Goal: Task Accomplishment & Management: Complete application form

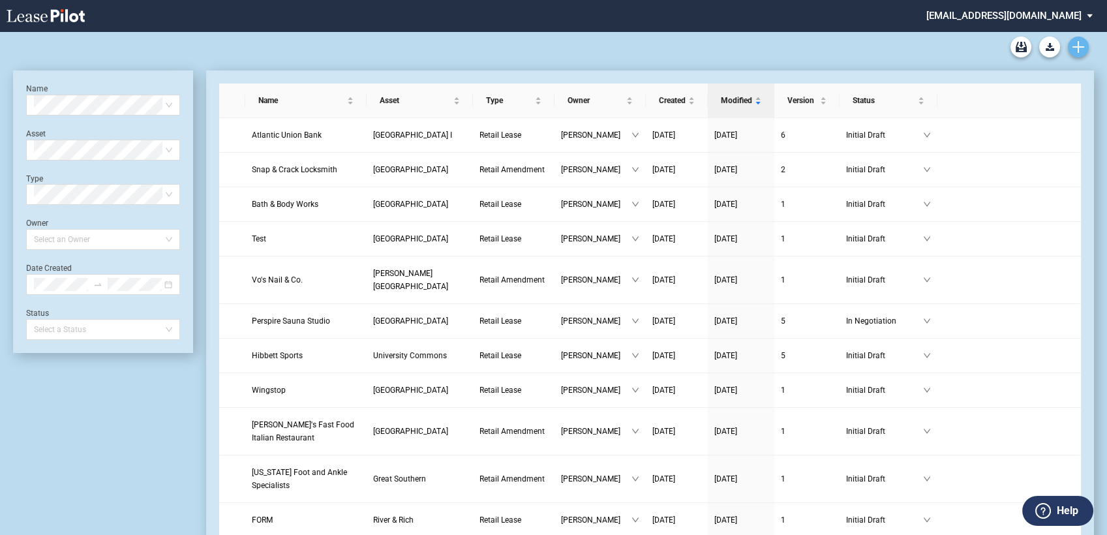
click at [1075, 48] on icon "Create new document" at bounding box center [1078, 47] width 12 height 12
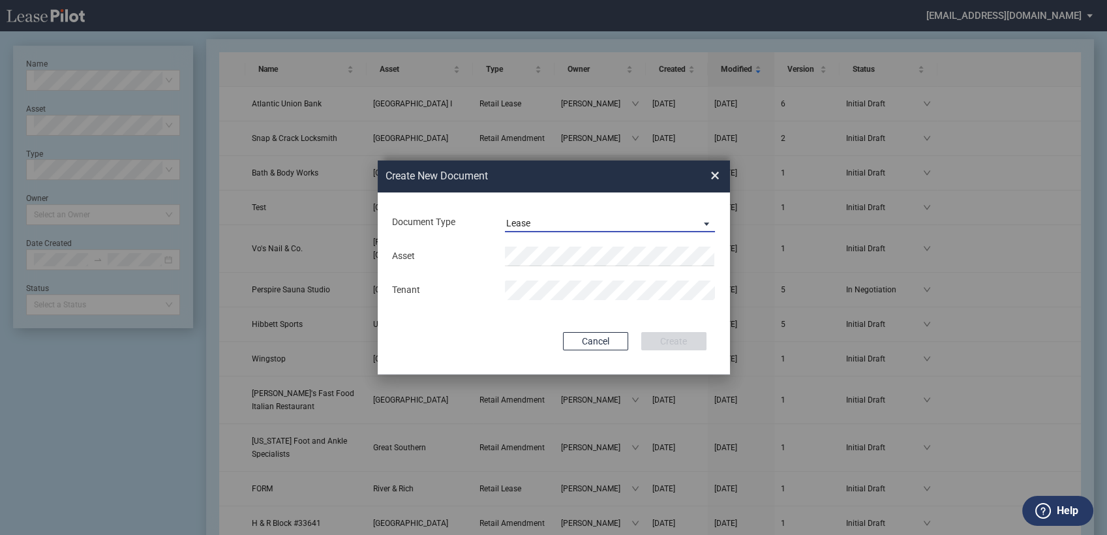
click at [524, 222] on div "Lease" at bounding box center [518, 223] width 24 height 10
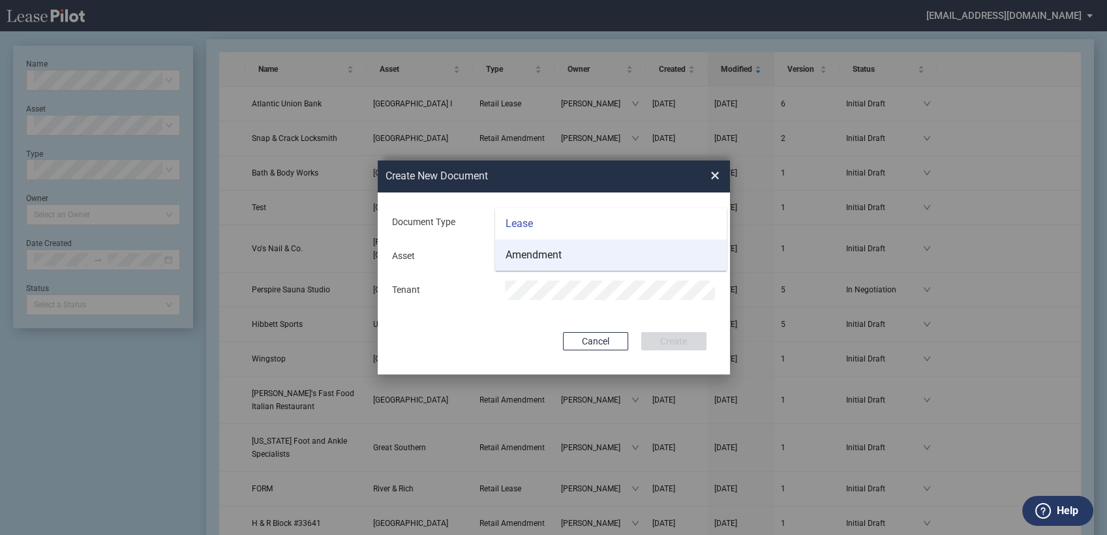
click at [522, 256] on div "Amendment" at bounding box center [534, 255] width 56 height 14
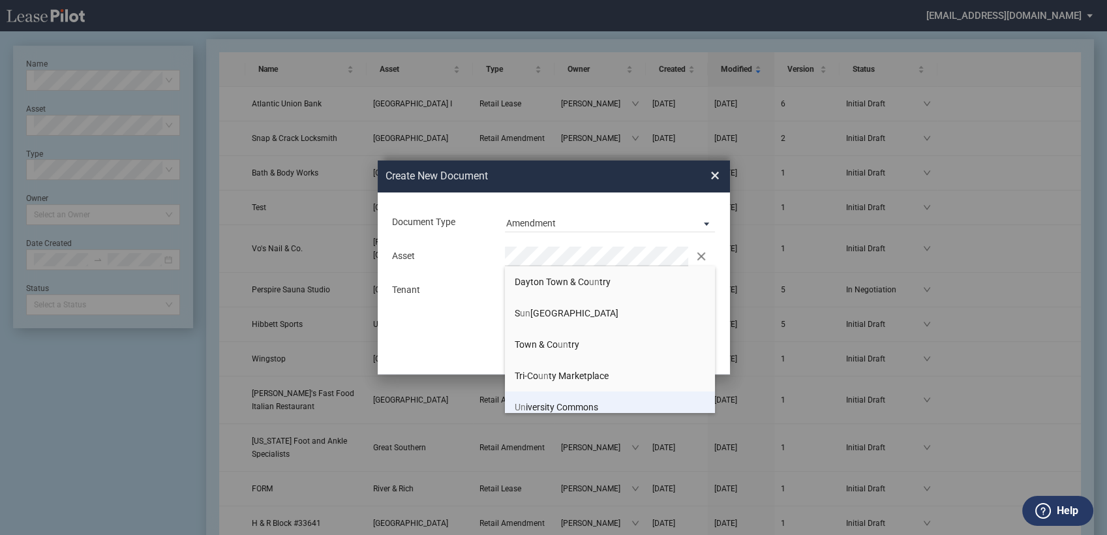
click at [534, 408] on span "Un iversity Commons" at bounding box center [556, 407] width 83 height 10
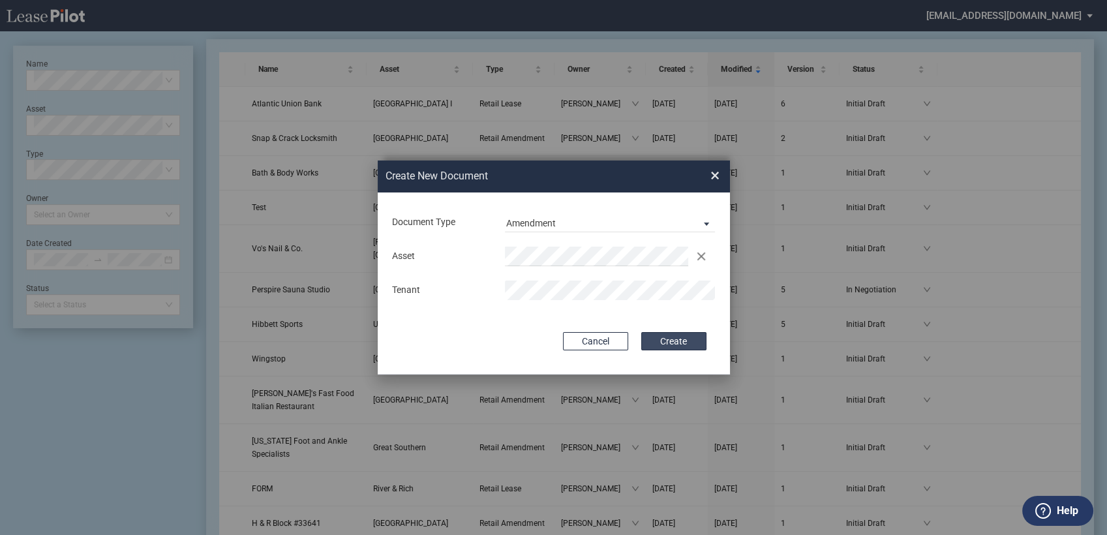
click at [674, 340] on button "Create" at bounding box center [673, 341] width 65 height 18
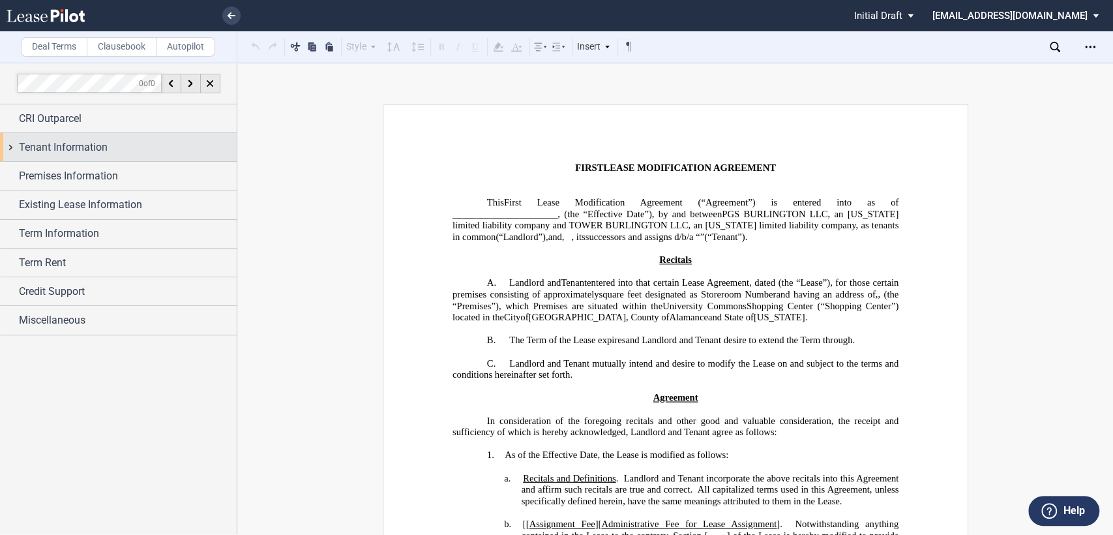
click at [11, 147] on div "Tenant Information" at bounding box center [118, 147] width 237 height 28
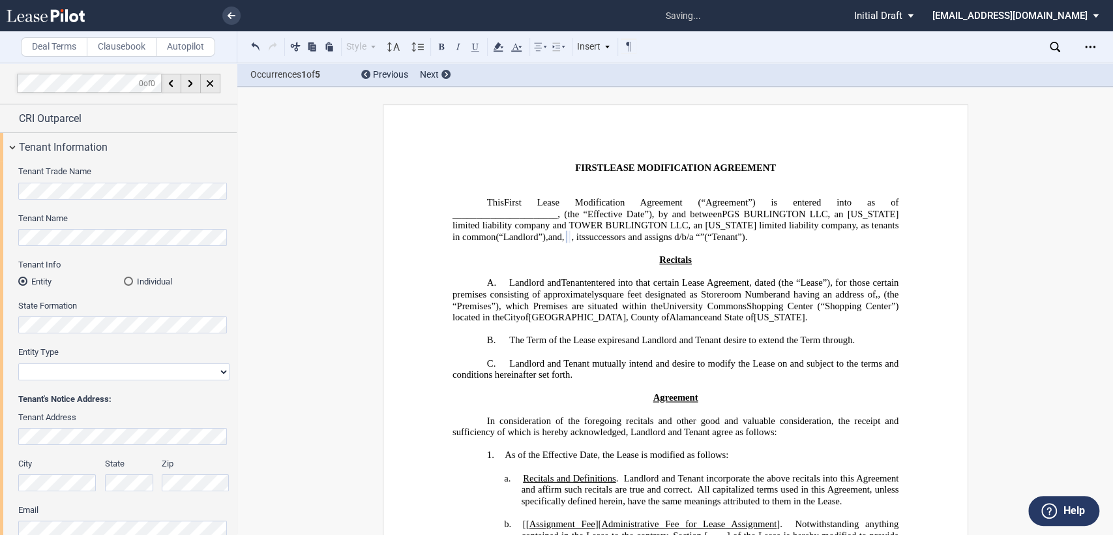
click at [105, 374] on select "Corporation Limited Liability Company General Partnership Limited Partnership O…" at bounding box center [123, 371] width 211 height 17
select select "corporation"
click at [18, 363] on select "Corporation Limited Liability Company General Partnership Limited Partnership O…" at bounding box center [123, 371] width 211 height 17
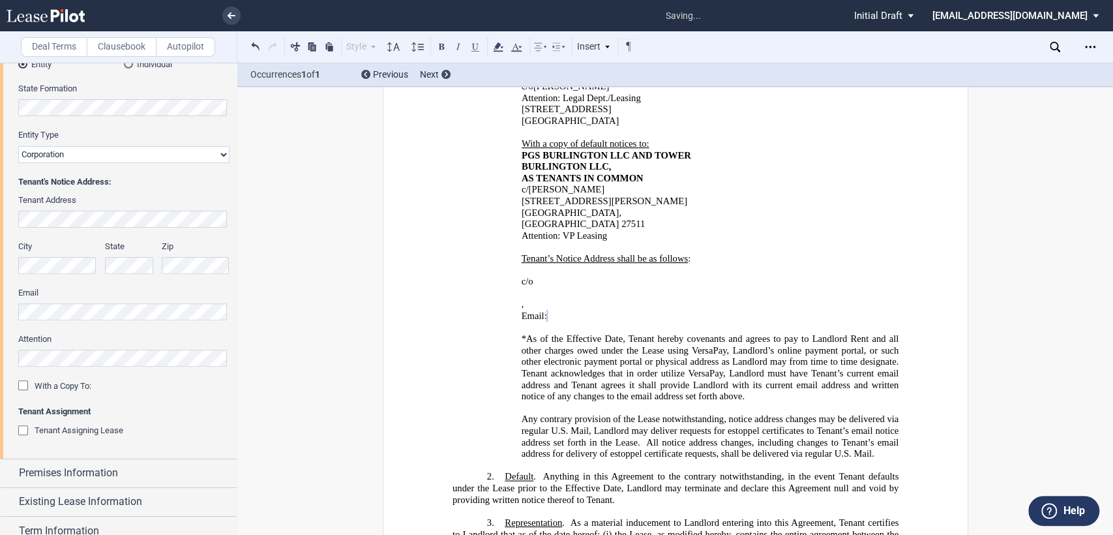
click at [504, 264] on div "﻿ ﻿ c/o ﻿ ﻿ ﻿ ﻿ ﻿ ﻿ , ﻿ ﻿ ﻿ ﻿ Email: ﻿ ﻿ ﻿" at bounding box center [675, 298] width 446 height 69
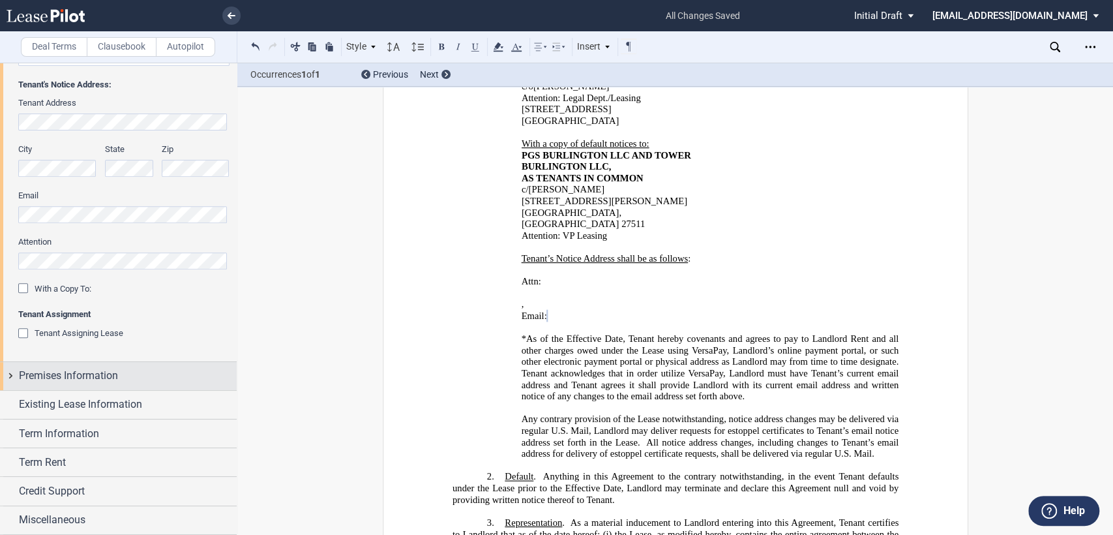
click at [10, 374] on div "Premises Information" at bounding box center [118, 376] width 237 height 28
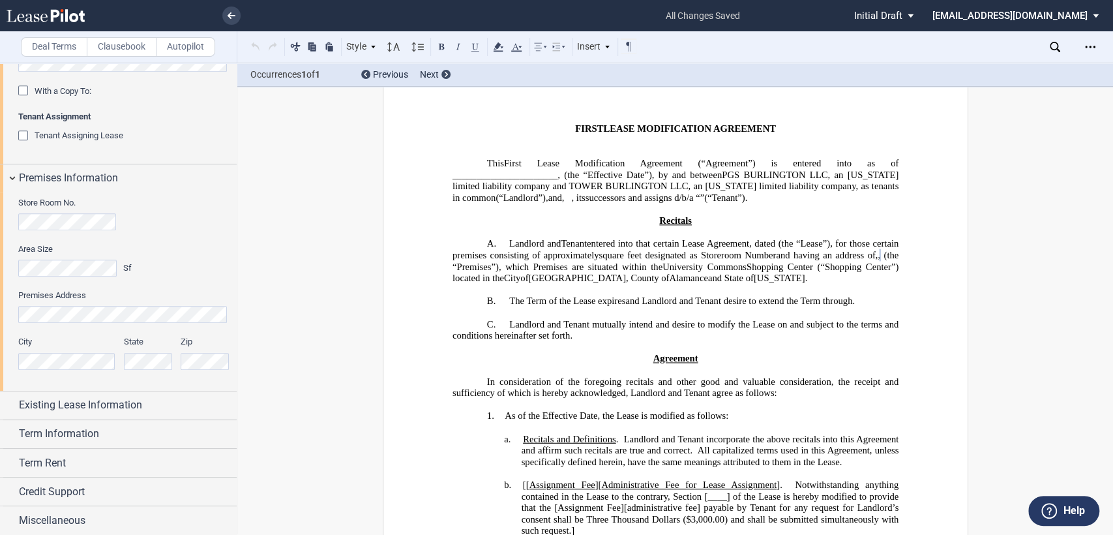
scroll to position [0, 0]
click at [10, 402] on div "Existing Lease Information" at bounding box center [118, 405] width 237 height 28
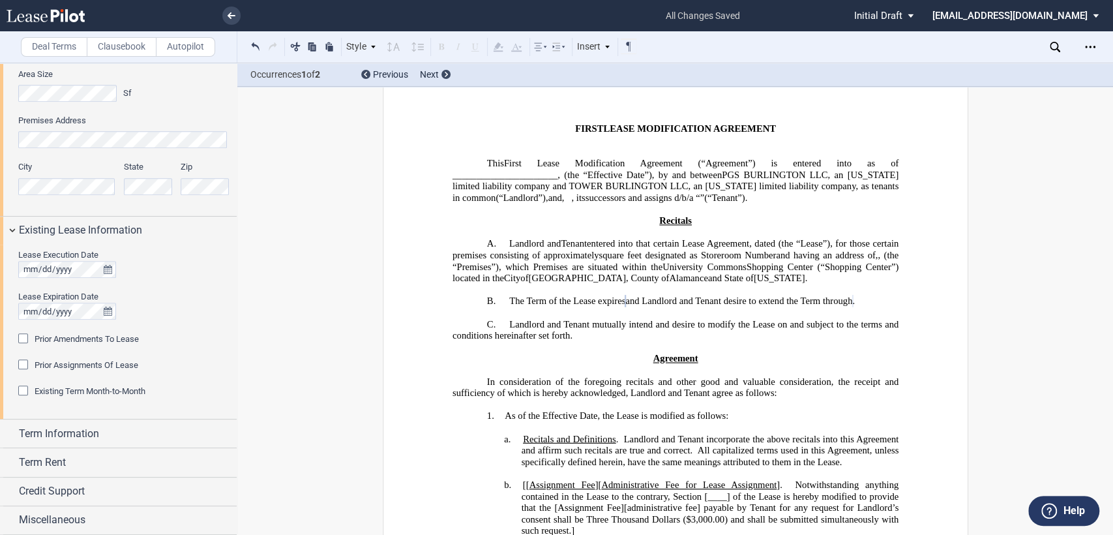
click at [20, 338] on div "Prior Amendments To Lease" at bounding box center [24, 339] width 13 height 13
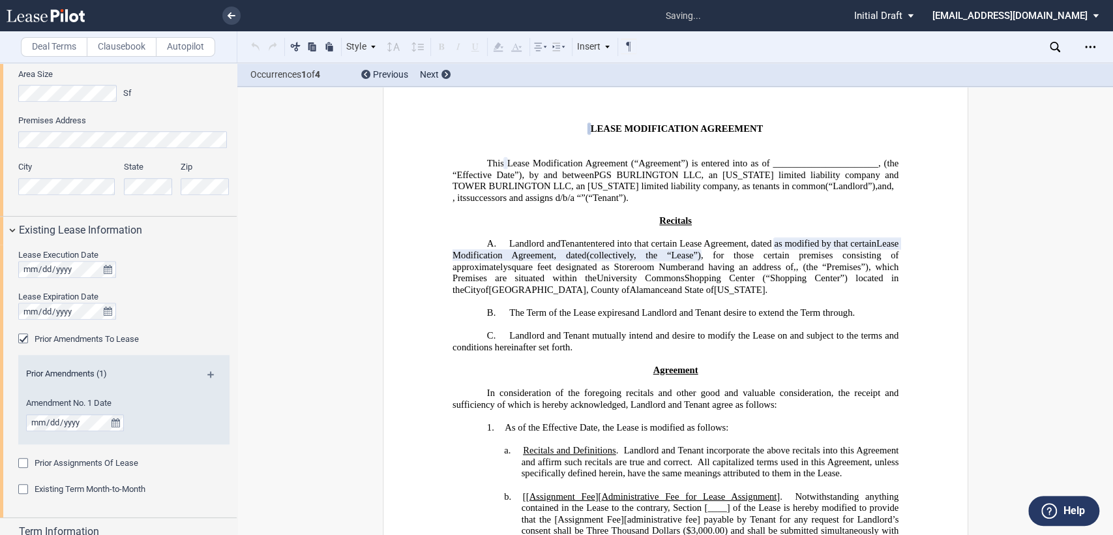
click at [207, 374] on md-icon at bounding box center [216, 379] width 18 height 16
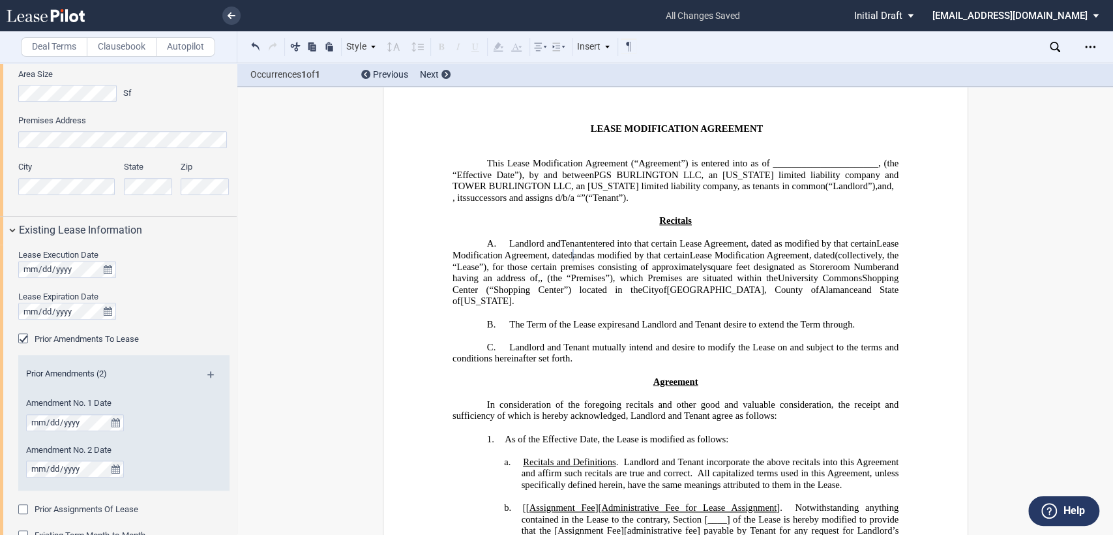
click at [590, 247] on span "entered into that certain Lease Agreement, dated" at bounding box center [678, 243] width 185 height 11
click at [824, 245] on span at bounding box center [822, 243] width 3 height 11
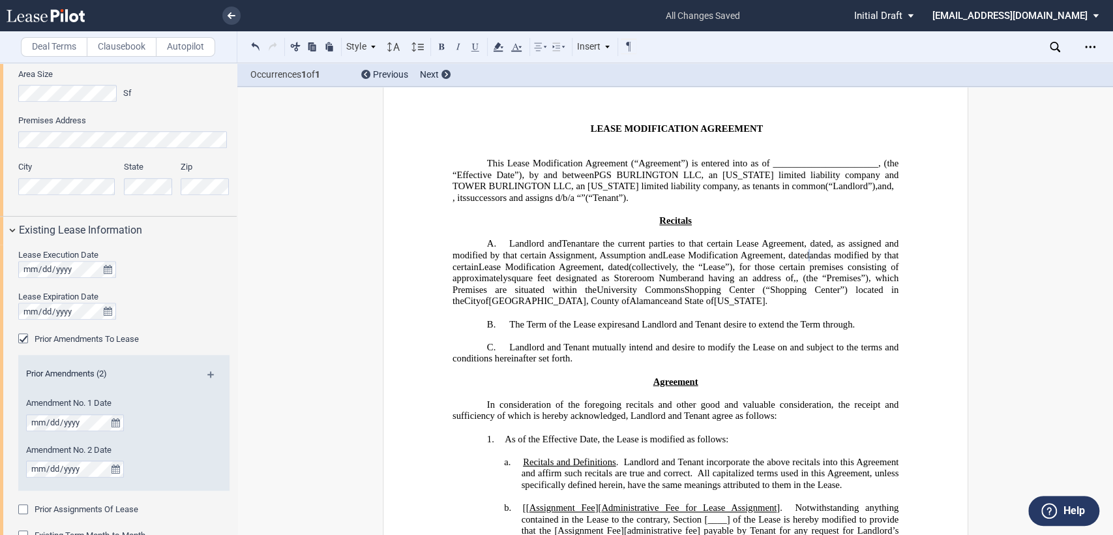
drag, startPoint x: 515, startPoint y: 267, endPoint x: 528, endPoint y: 267, distance: 13.7
click at [809, 261] on span "and" at bounding box center [816, 255] width 14 height 11
drag, startPoint x: 749, startPoint y: 168, endPoint x: 853, endPoint y: 172, distance: 104.5
click at [853, 172] on span "PGS BURLINGTON LLC, an Ohio limited liability company and TOWER BURLINGTON LLC,…" at bounding box center [676, 181] width 449 height 22
click at [441, 44] on button at bounding box center [442, 46] width 16 height 16
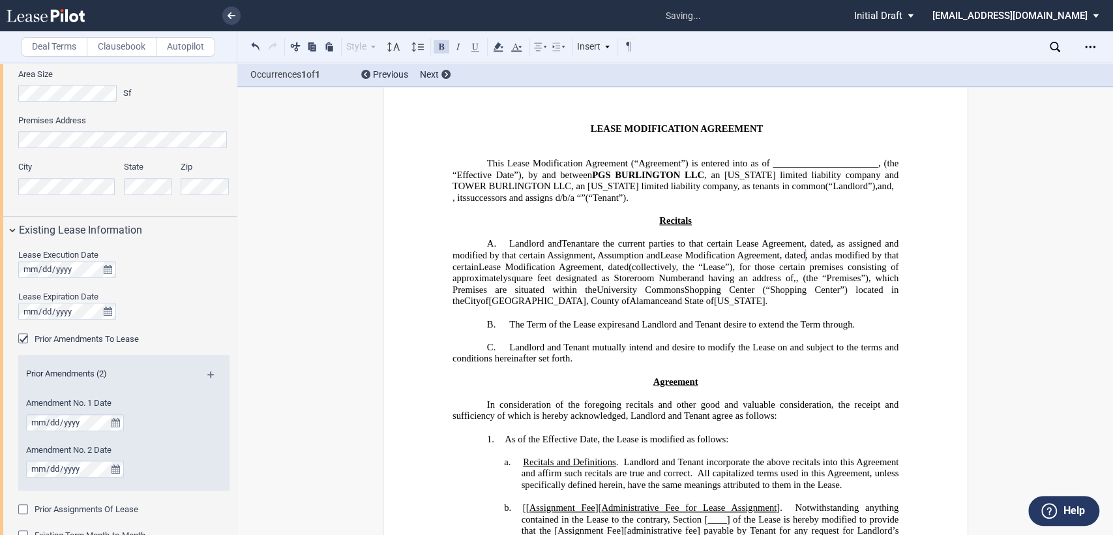
click at [550, 183] on span "PGS BURLINGTON LLC , an Ohio limited liability company and TOWER BURLINGTON LLC…" at bounding box center [676, 181] width 449 height 22
drag, startPoint x: 574, startPoint y: 181, endPoint x: 693, endPoint y: 183, distance: 118.7
click at [693, 183] on span "PGS BURLINGTON LLC , an Ohio limited liability company, and TOWER BURLINGTON LL…" at bounding box center [676, 181] width 449 height 22
click at [444, 46] on button at bounding box center [442, 46] width 16 height 16
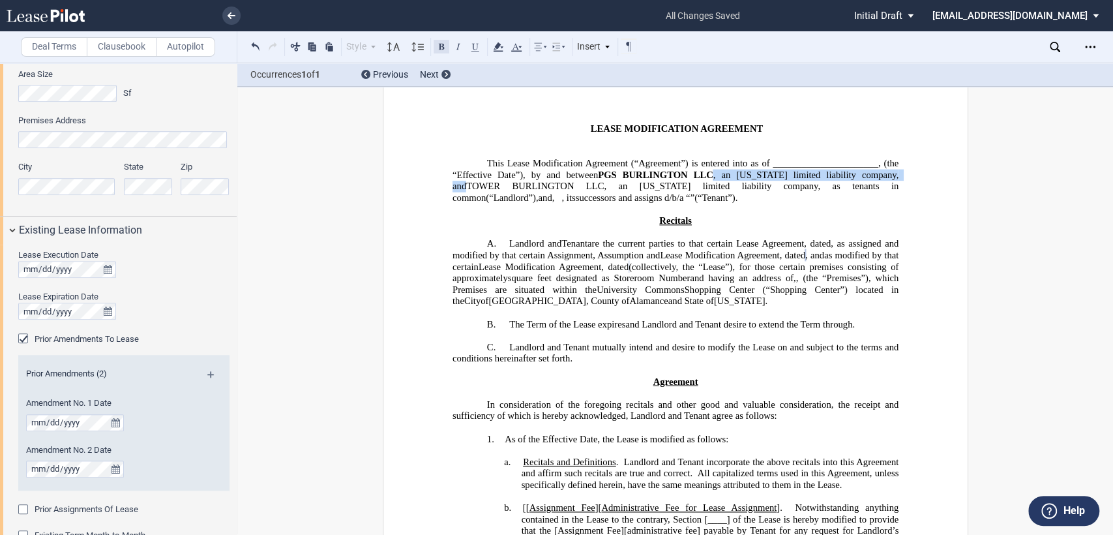
click at [444, 46] on button at bounding box center [442, 46] width 16 height 16
click at [778, 204] on p "This Assignment, Assumption and ﻿ ﻿ First Lease Modification Agreement (“Agreem…" at bounding box center [675, 181] width 446 height 46
click at [486, 192] on span "(“Landlord”)," at bounding box center [512, 197] width 52 height 11
drag, startPoint x: 888, startPoint y: 189, endPoint x: 898, endPoint y: 205, distance: 18.1
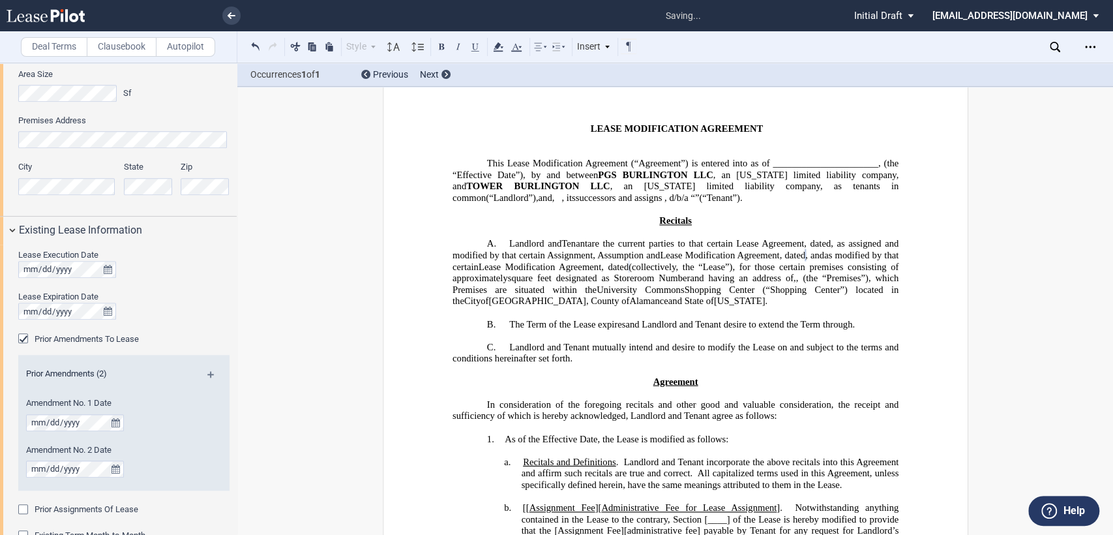
click at [688, 192] on span "successors and assigns , d/b/a" at bounding box center [631, 197] width 113 height 11
click at [686, 200] on span at bounding box center [687, 197] width 3 height 11
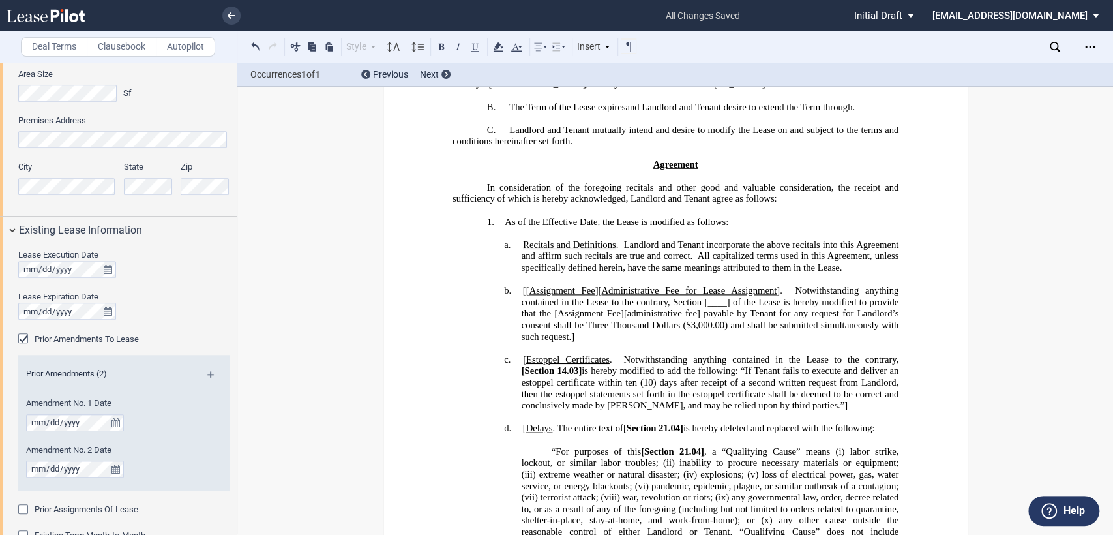
scroll to position [184, 0]
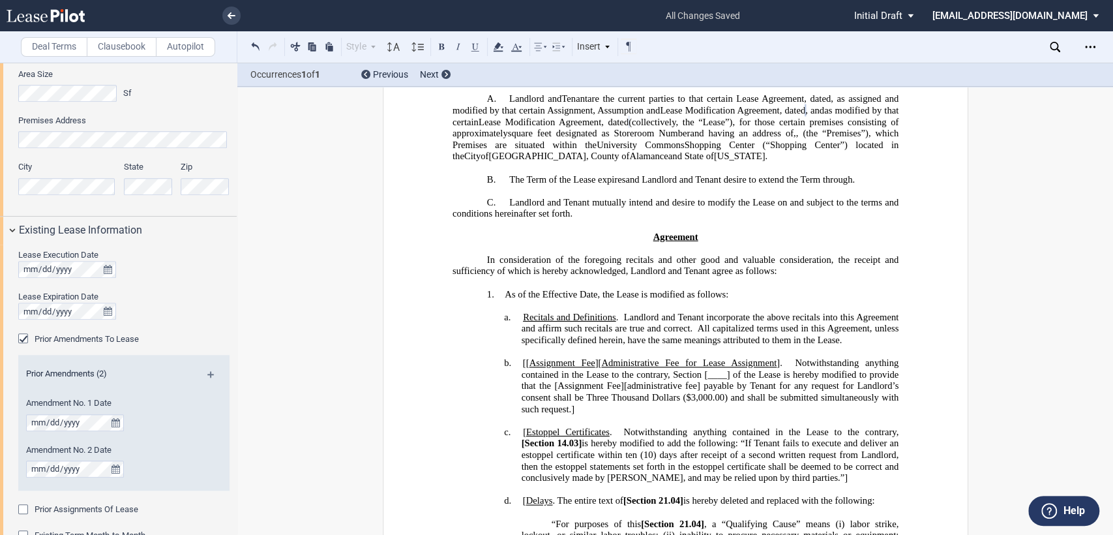
click at [710, 185] on span "and Landlord and Tenant desire to extend the Term through" at bounding box center [739, 179] width 227 height 11
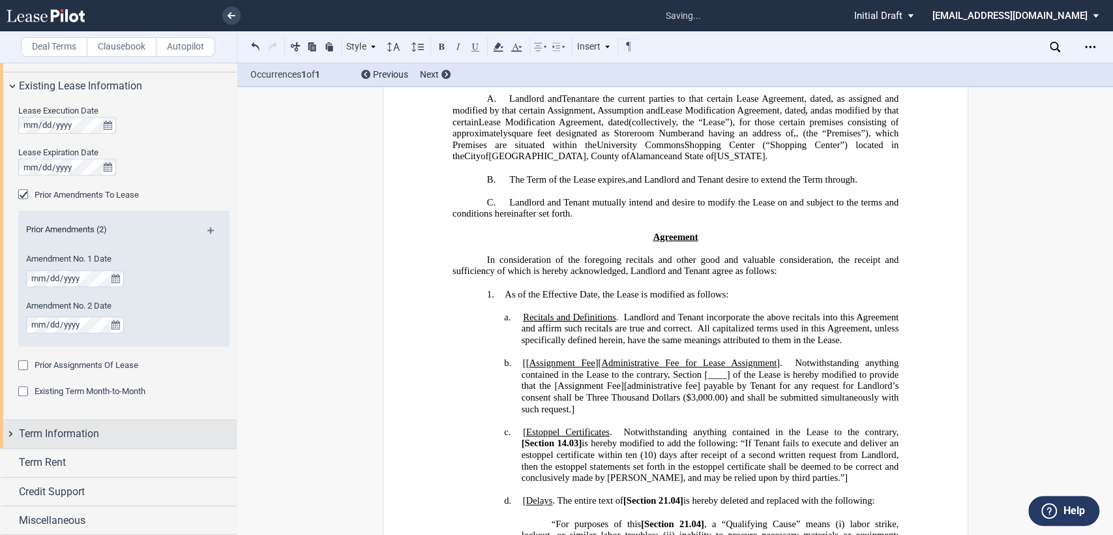
click at [10, 434] on div "Term Information" at bounding box center [118, 434] width 237 height 28
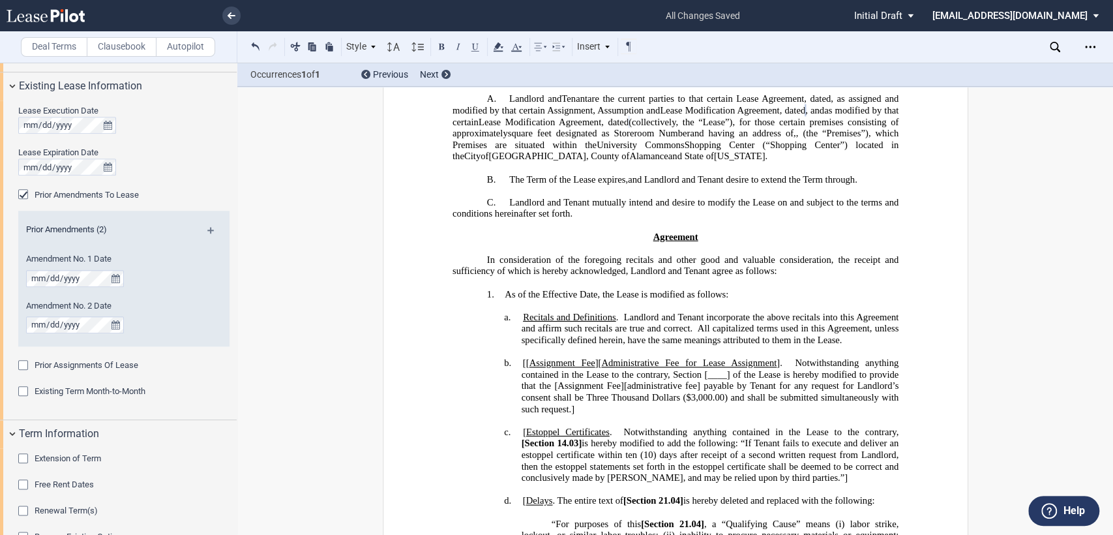
scroll to position [948, 0]
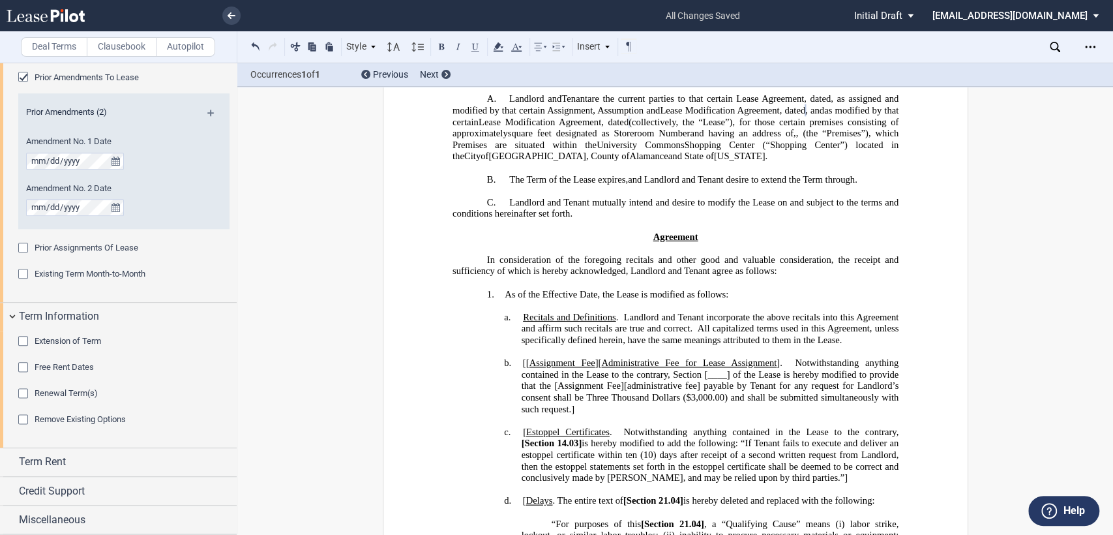
click at [21, 340] on div "Extension of Term" at bounding box center [24, 342] width 13 height 13
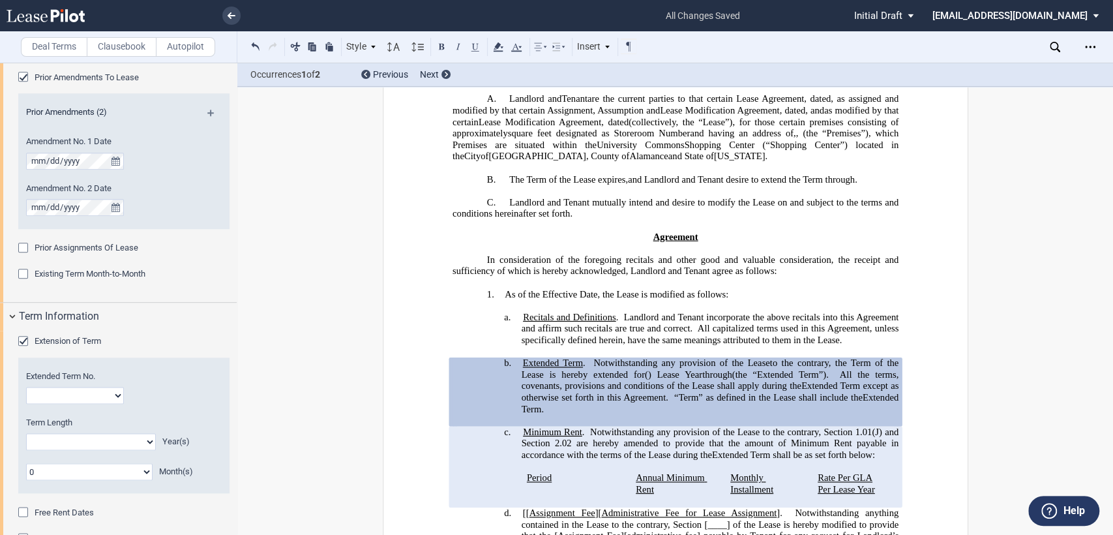
click at [87, 394] on select "1 2 3 4 5 6 7 8 9 10 11 12 13 14 15 16 17 18 19 20" at bounding box center [75, 395] width 98 height 17
select select "number:2"
click at [26, 387] on select "1 2 3 4 5 6 7 8 9 10 11 12 13 14 15 16 17 18 19 20" at bounding box center [75, 395] width 98 height 17
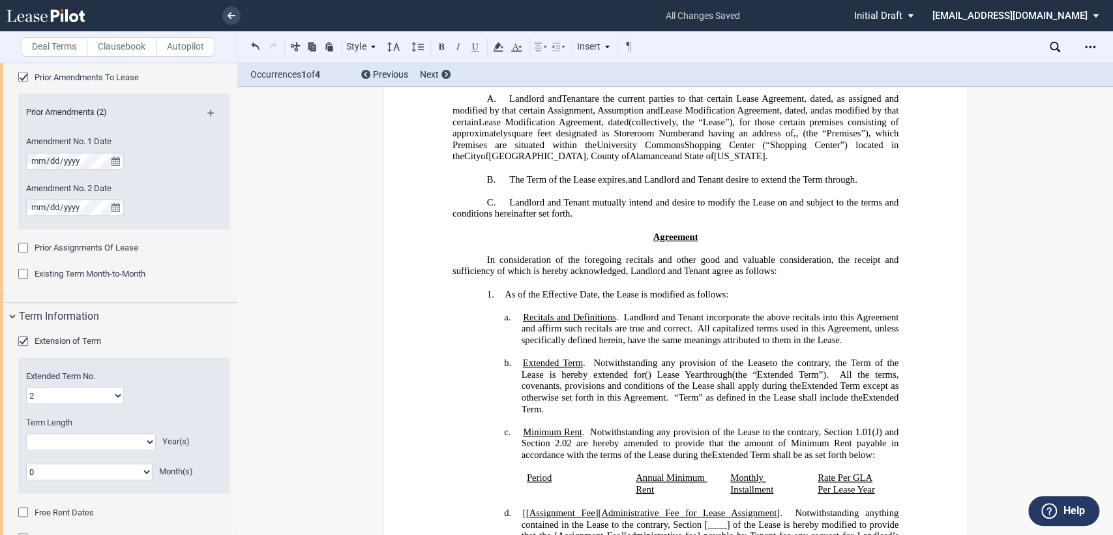
click at [105, 444] on select "0 1 2 3 4 5 6 7 8 9 10 11 12 13 14 15 16 17 18 19 20" at bounding box center [91, 441] width 130 height 17
select select "number:5"
click at [26, 433] on select "0 1 2 3 4 5 6 7 8 9 10 11 12 13 14 15 16 17 18 19 20" at bounding box center [91, 441] width 130 height 17
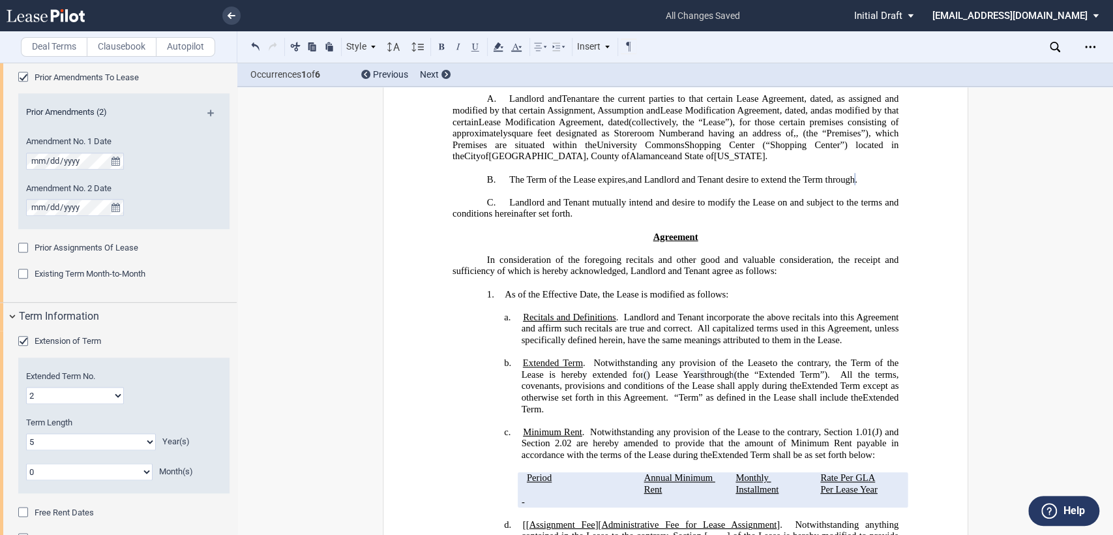
scroll to position [1093, 0]
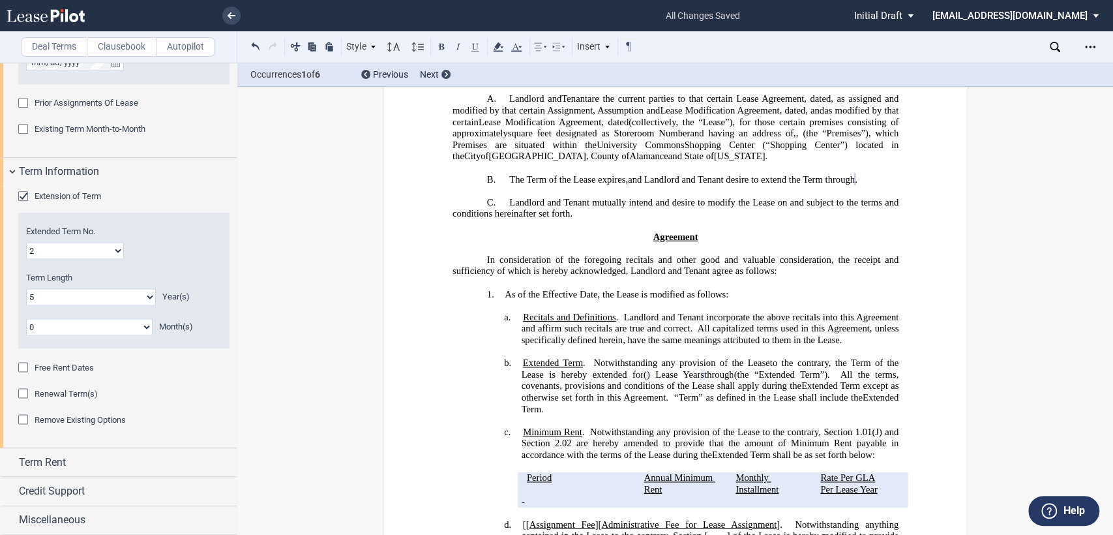
click at [23, 366] on div "Free Rent Dates" at bounding box center [24, 368] width 13 height 13
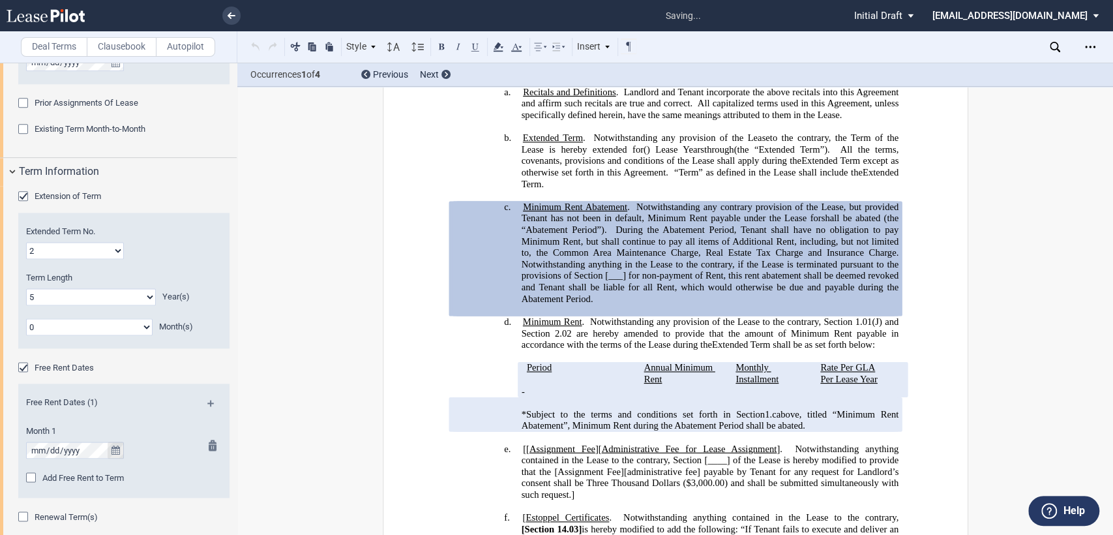
scroll to position [409, 0]
click at [117, 449] on icon "true" at bounding box center [116, 450] width 8 height 9
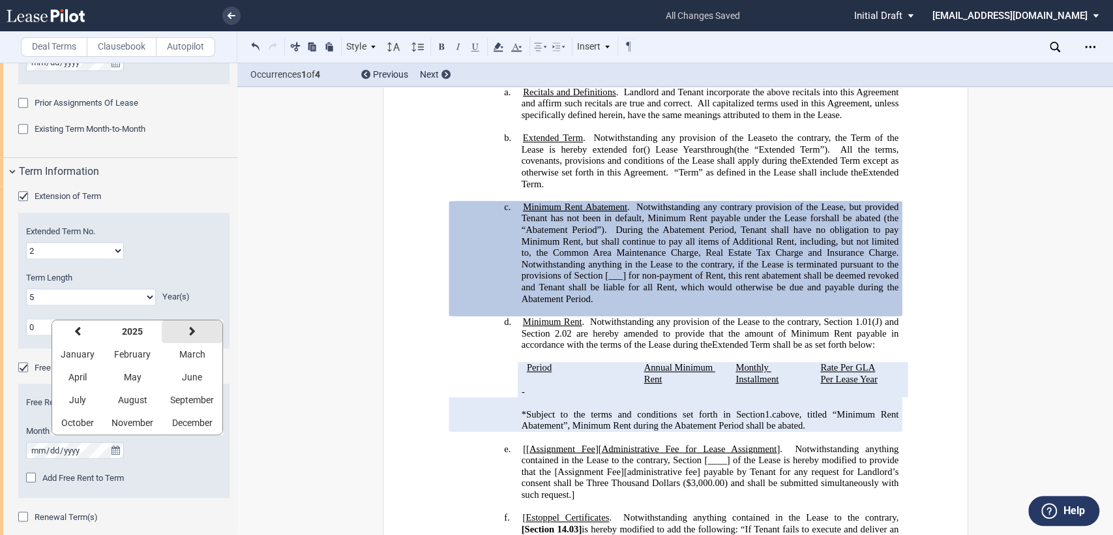
click at [193, 331] on icon "button" at bounding box center [192, 331] width 7 height 10
click at [68, 355] on span "January" at bounding box center [78, 354] width 34 height 10
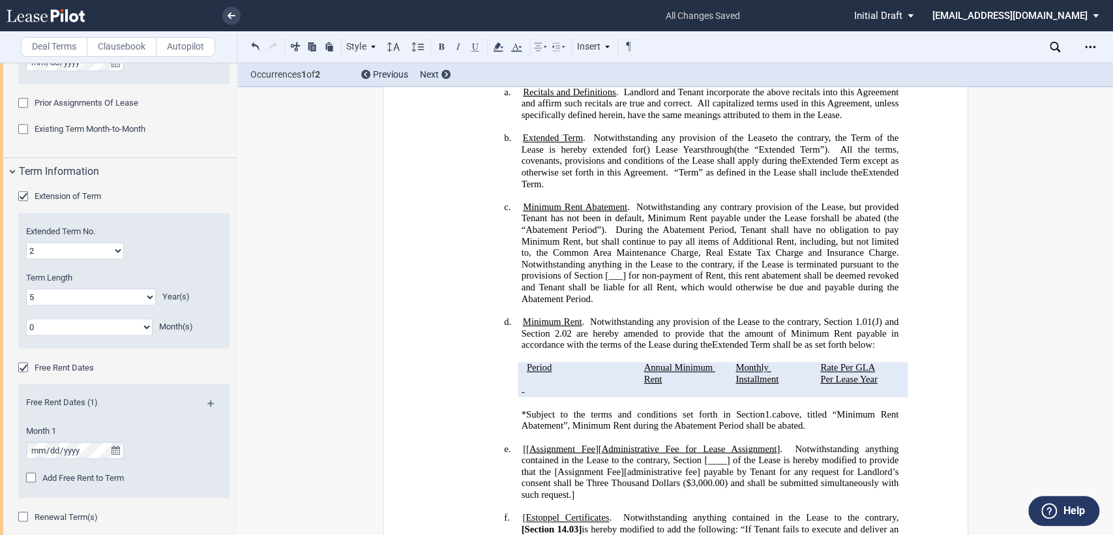
click at [526, 373] on span "Period" at bounding box center [538, 367] width 25 height 11
click at [601, 281] on span "Notwithstanding anything in the Lease to the contrary, if the Lease is terminat…" at bounding box center [711, 281] width 380 height 45
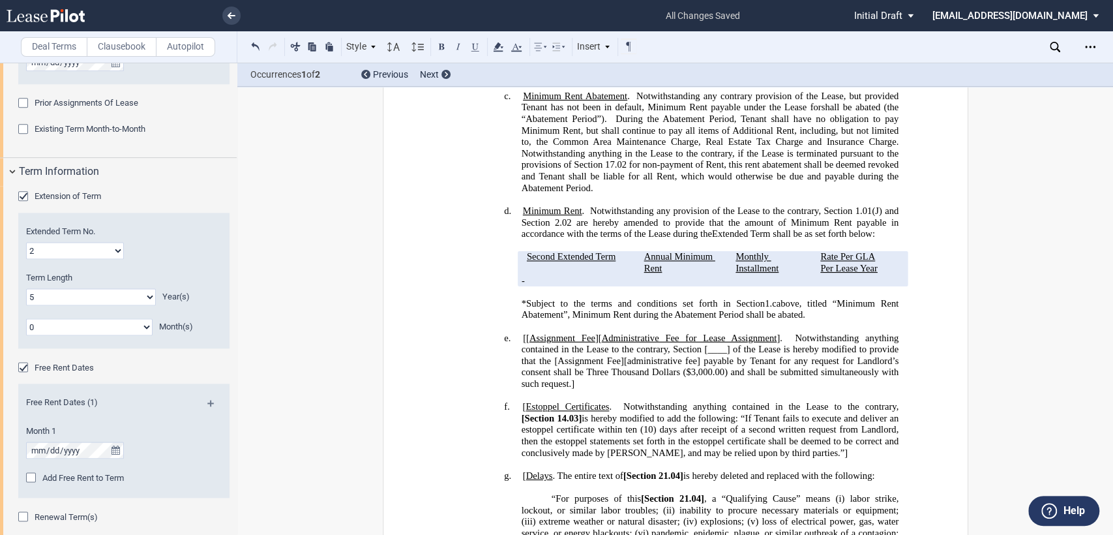
scroll to position [626, 0]
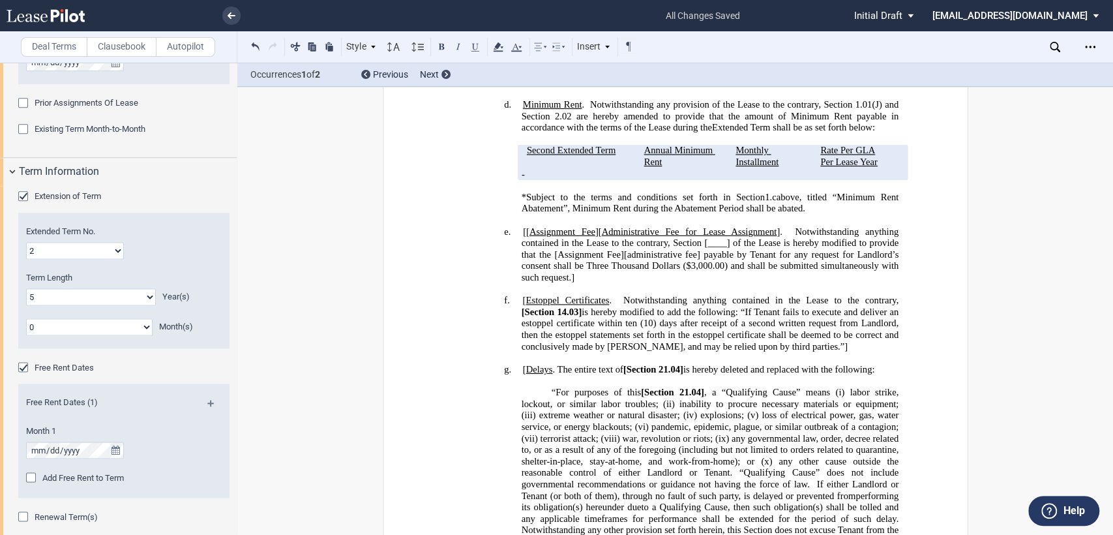
click at [521, 236] on h4 "e. [[ Assignment Fee ][ Administrative Fee for Lease Assignment ]. Notwithstand…" at bounding box center [710, 254] width 378 height 57
drag, startPoint x: 588, startPoint y: 233, endPoint x: 769, endPoint y: 230, distance: 181.4
click at [769, 230] on span "Assignment Fee ][ Administrative Fee for Lease Assignment ]. Notwithstanding an…" at bounding box center [711, 254] width 380 height 57
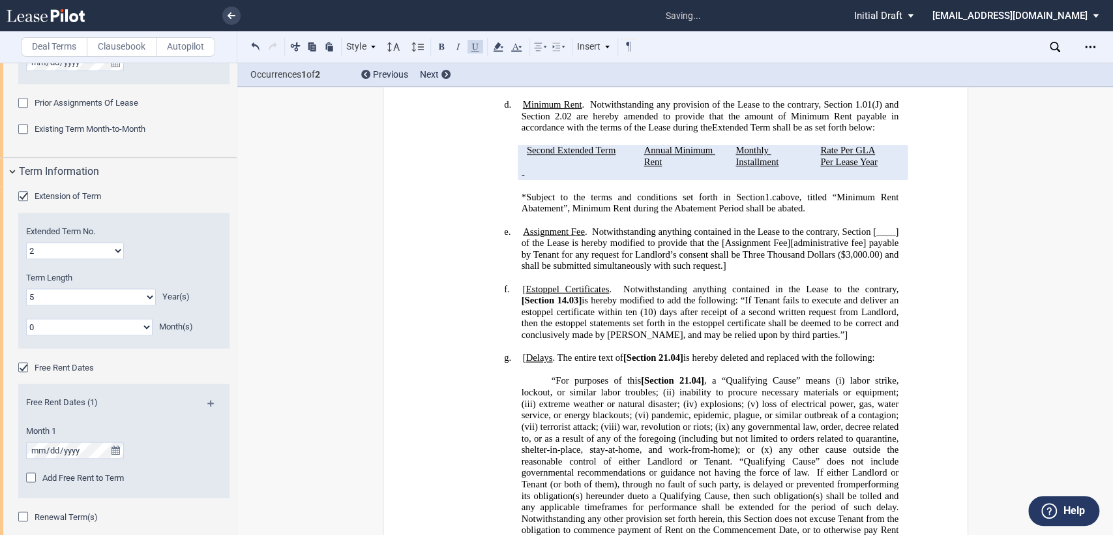
click at [871, 232] on span at bounding box center [872, 231] width 3 height 11
click at [721, 248] on span "of the Lease is hereby modified to provide that the [Assignment Fee][administra…" at bounding box center [711, 254] width 380 height 34
drag, startPoint x: 783, startPoint y: 247, endPoint x: 860, endPoint y: 247, distance: 77.6
click at [860, 247] on span "of the Lease is hereby modified to provide that the Assignment Fee][administrat…" at bounding box center [711, 254] width 380 height 34
click at [703, 267] on h4 "e. Assignment Fee . Notwithstanding anything contained in the Lease to the cont…" at bounding box center [710, 249] width 378 height 46
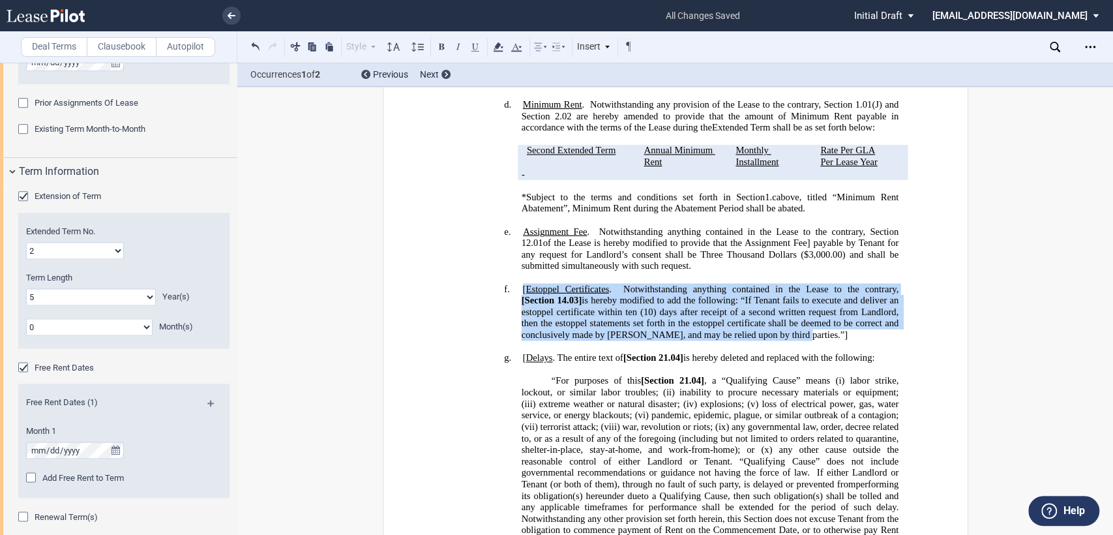
drag, startPoint x: 544, startPoint y: 290, endPoint x: 784, endPoint y: 333, distance: 244.0
click at [784, 333] on span "[ Estoppel Certificates . Notwithstanding anything contained in the Lease to th…" at bounding box center [711, 312] width 380 height 57
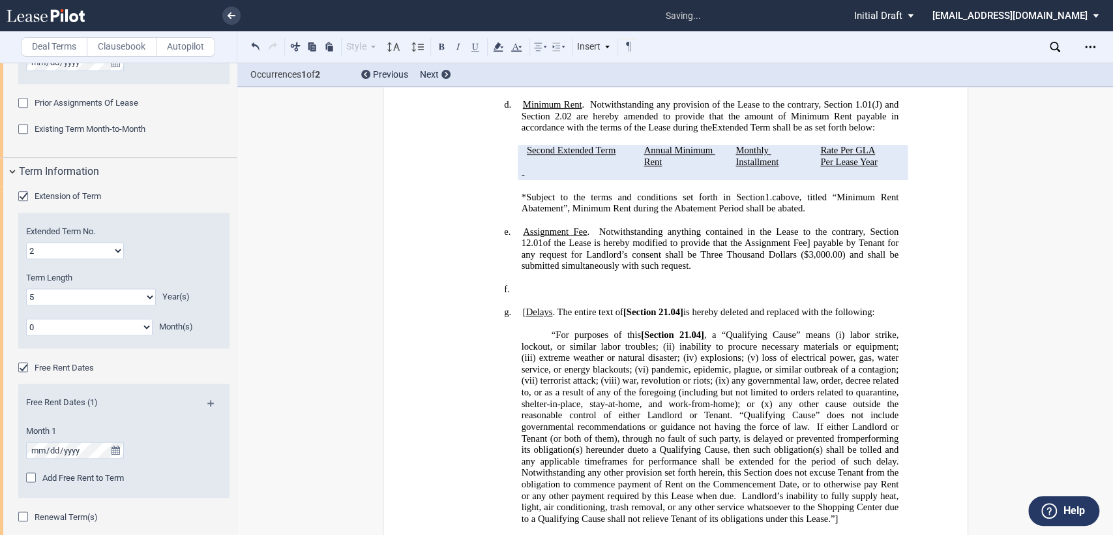
click at [111, 42] on label "Clausebook" at bounding box center [122, 47] width 70 height 20
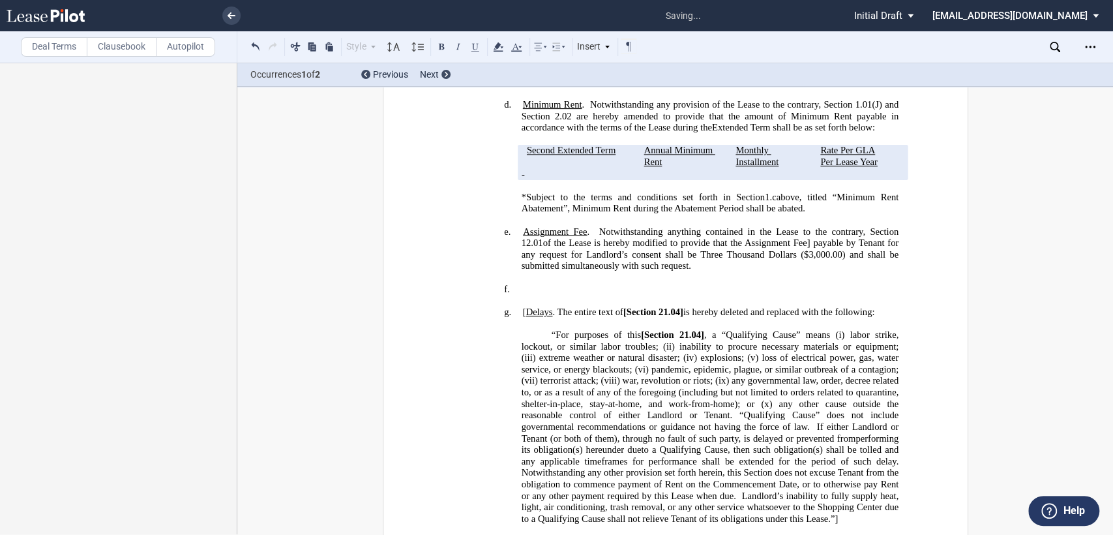
scroll to position [0, 0]
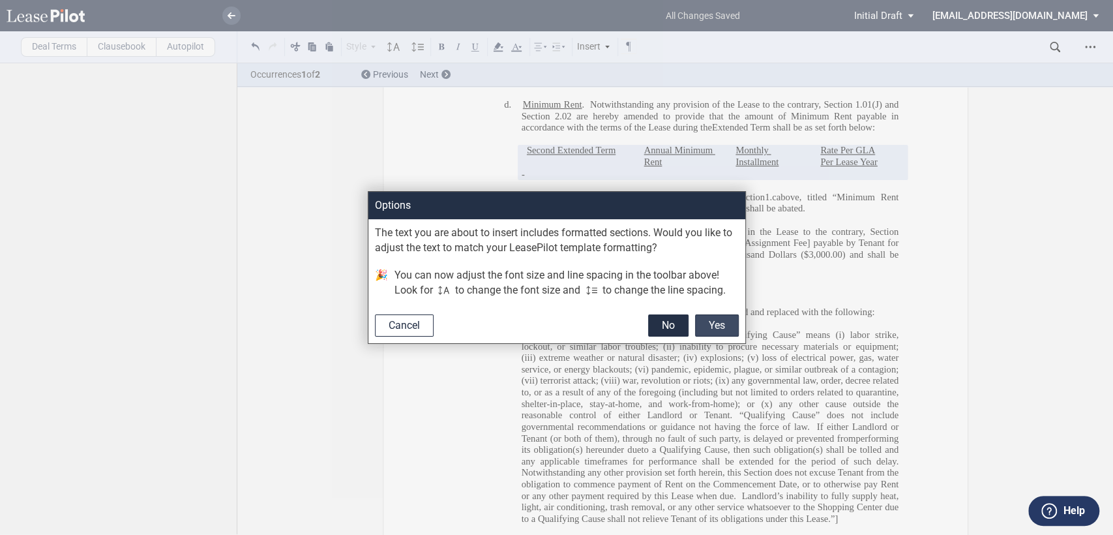
click at [723, 325] on button "Yes" at bounding box center [717, 325] width 44 height 22
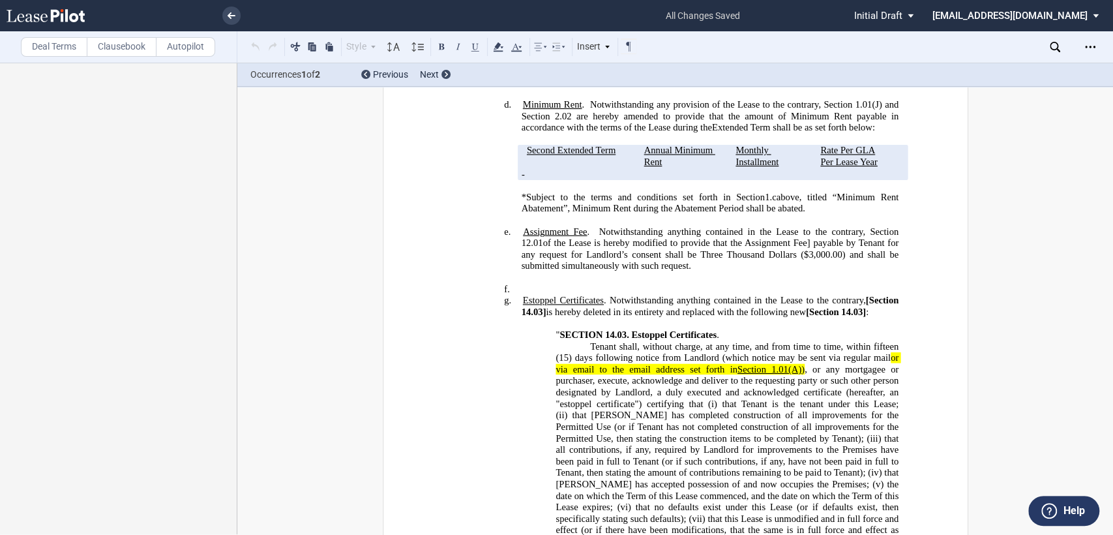
click at [527, 287] on h4 "f. ﻿" at bounding box center [710, 290] width 378 height 12
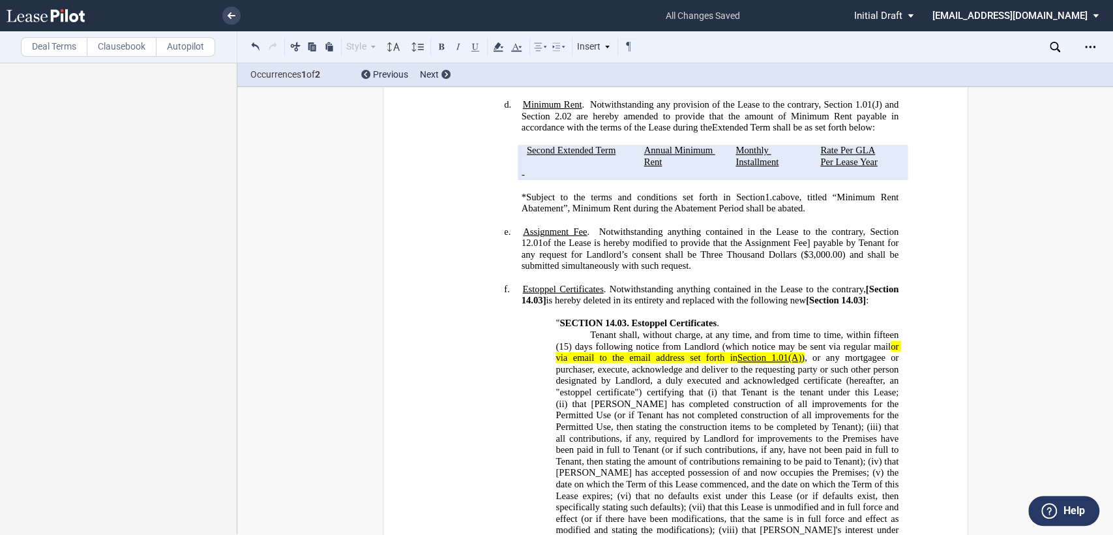
click at [862, 292] on span "[Section 14.03]" at bounding box center [711, 295] width 380 height 22
drag, startPoint x: 807, startPoint y: 303, endPoint x: 823, endPoint y: 299, distance: 16.9
click at [808, 303] on span "[Section 14.03]" at bounding box center [836, 300] width 60 height 11
click at [861, 295] on span "Section 14.03]" at bounding box center [834, 300] width 57 height 11
click at [836, 299] on span "Section 14.03" at bounding box center [832, 300] width 53 height 11
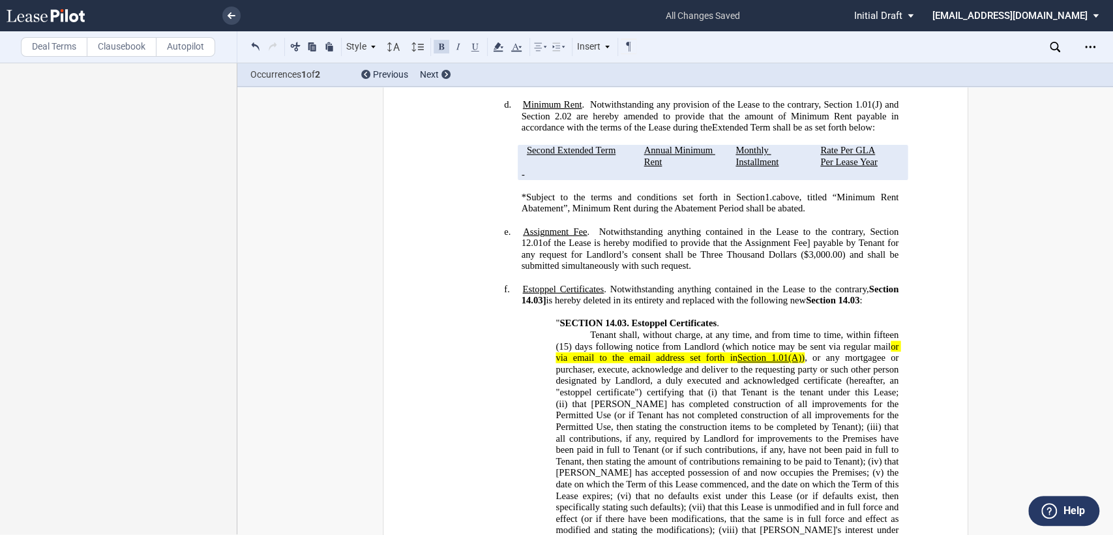
click at [538, 299] on span "Section 14.03]" at bounding box center [711, 295] width 380 height 22
drag, startPoint x: 866, startPoint y: 290, endPoint x: 537, endPoint y: 305, distance: 329.1
click at [537, 305] on span "Section 14.03" at bounding box center [711, 295] width 380 height 22
click at [444, 46] on button at bounding box center [442, 46] width 16 height 16
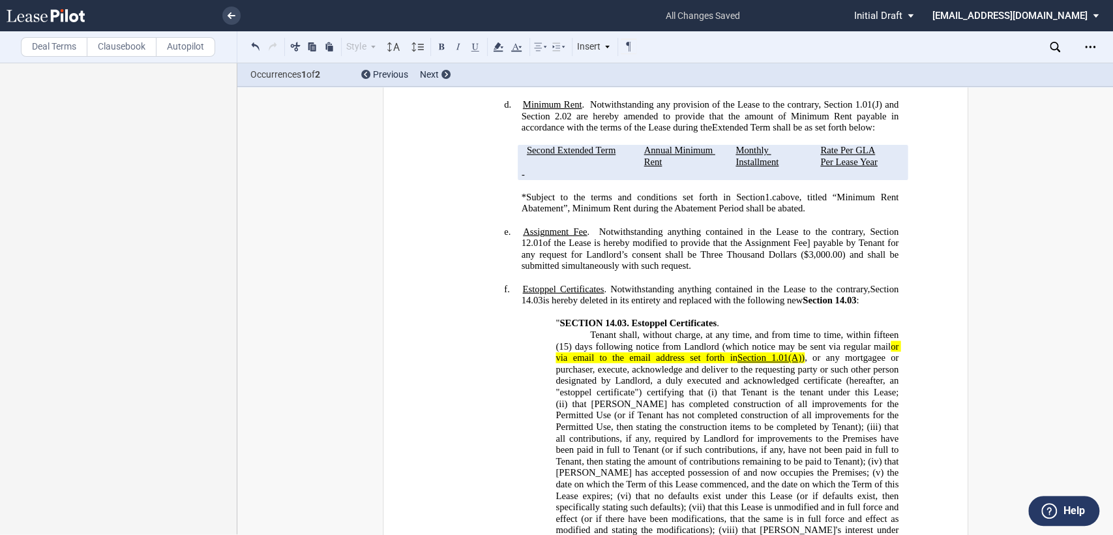
click at [895, 284] on span "Section 14.03" at bounding box center [711, 295] width 380 height 22
drag, startPoint x: 804, startPoint y: 299, endPoint x: 856, endPoint y: 299, distance: 52.2
click at [856, 299] on span "Section 14.03" at bounding box center [829, 300] width 53 height 11
click at [438, 42] on button at bounding box center [442, 46] width 16 height 16
click at [882, 303] on h4 "f. Estoppel Certificates . Notwithstanding anything contained in the Lease to t…" at bounding box center [710, 295] width 378 height 23
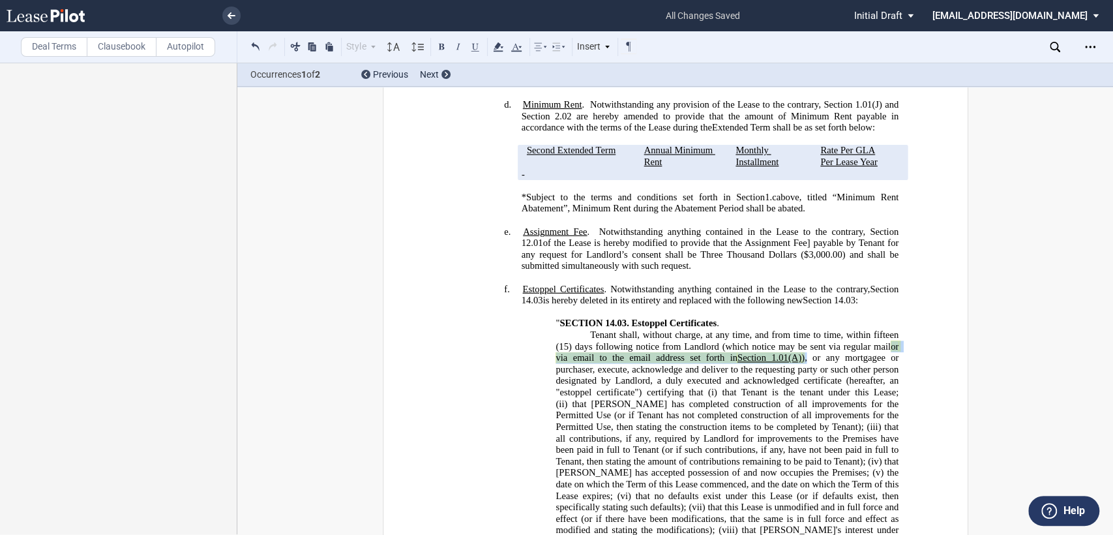
drag, startPoint x: 883, startPoint y: 344, endPoint x: 806, endPoint y: 357, distance: 78.1
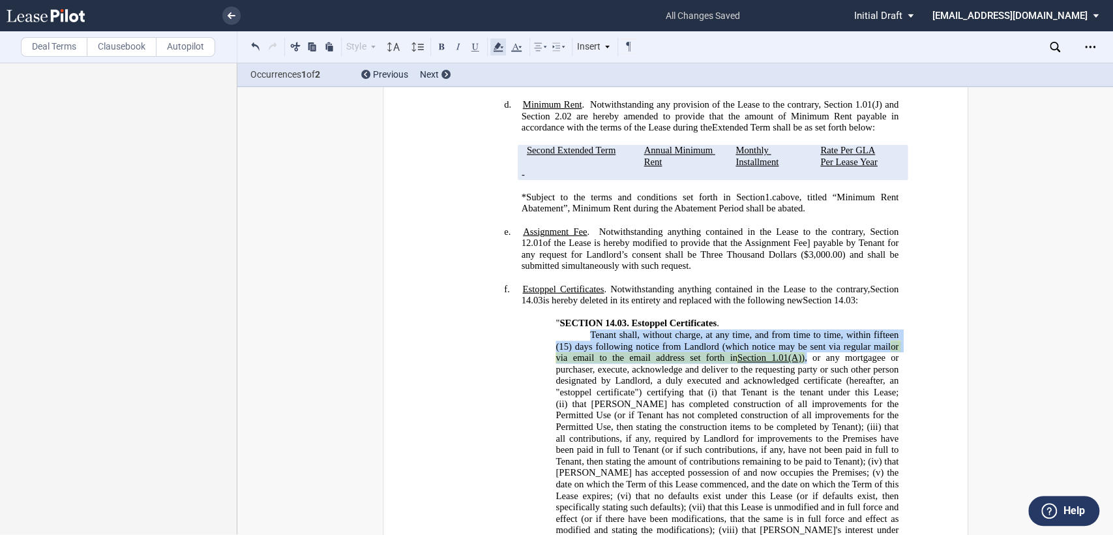
click at [502, 51] on use at bounding box center [498, 46] width 10 height 9
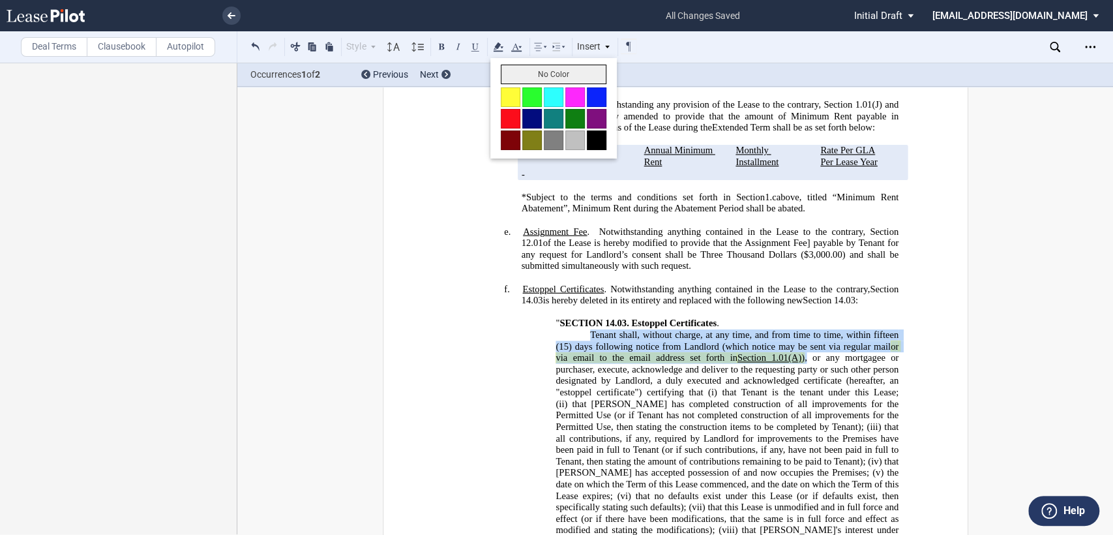
click at [518, 74] on button "No Color" at bounding box center [554, 75] width 106 height 20
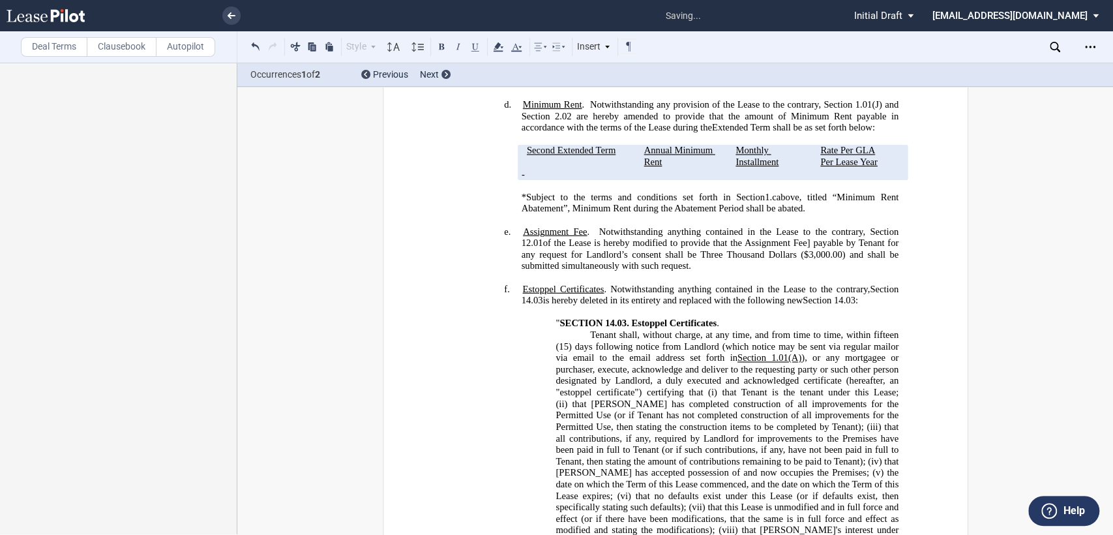
click at [762, 418] on span "that Tenant has completed construction of all improvements for the Permitted Us…" at bounding box center [728, 416] width 345 height 34
click at [731, 354] on span "or via email to the email address set forth in" at bounding box center [728, 352] width 345 height 22
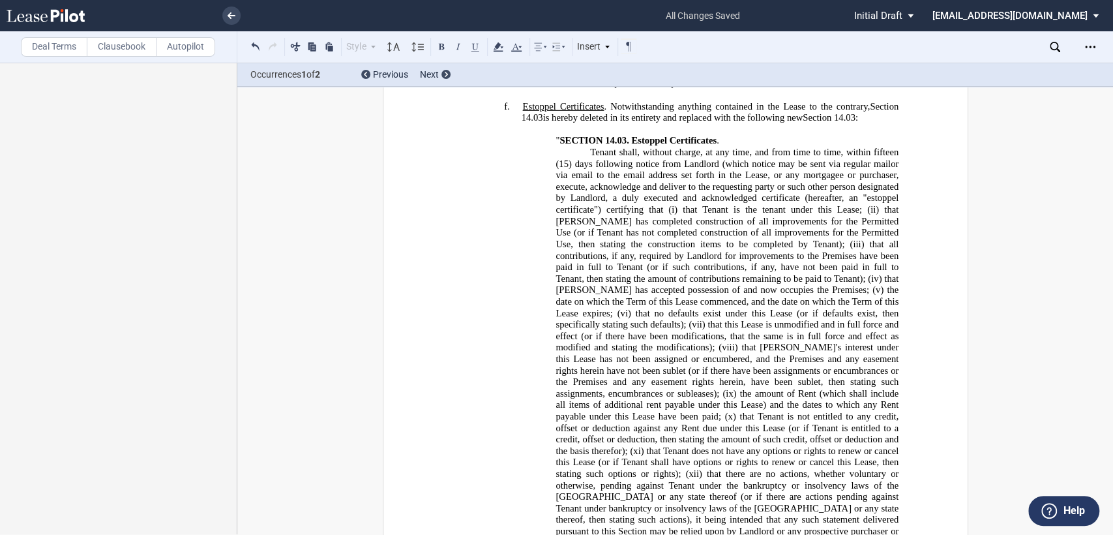
scroll to position [916, 0]
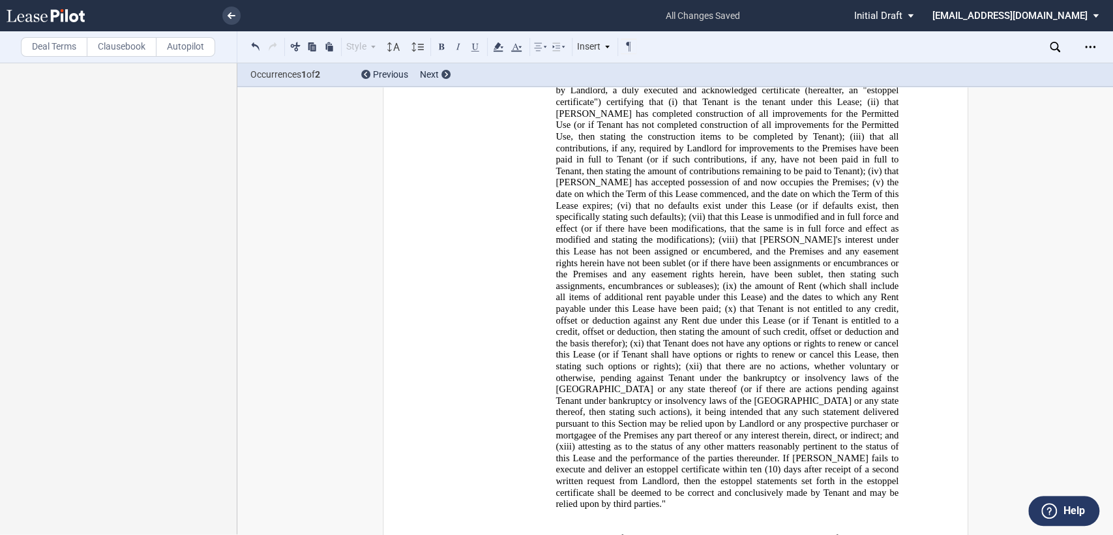
click at [470, 510] on p "﻿" at bounding box center [675, 516] width 446 height 12
click at [521, 521] on h4 "g. [ Delays . The entire text of [Section 21.04] is hereby deleted and replaced…" at bounding box center [710, 527] width 378 height 12
click at [618, 521] on span ". The entire text of" at bounding box center [584, 526] width 70 height 11
click at [650, 521] on span at bounding box center [651, 526] width 3 height 11
click at [672, 521] on span "21.04]" at bounding box center [662, 526] width 25 height 11
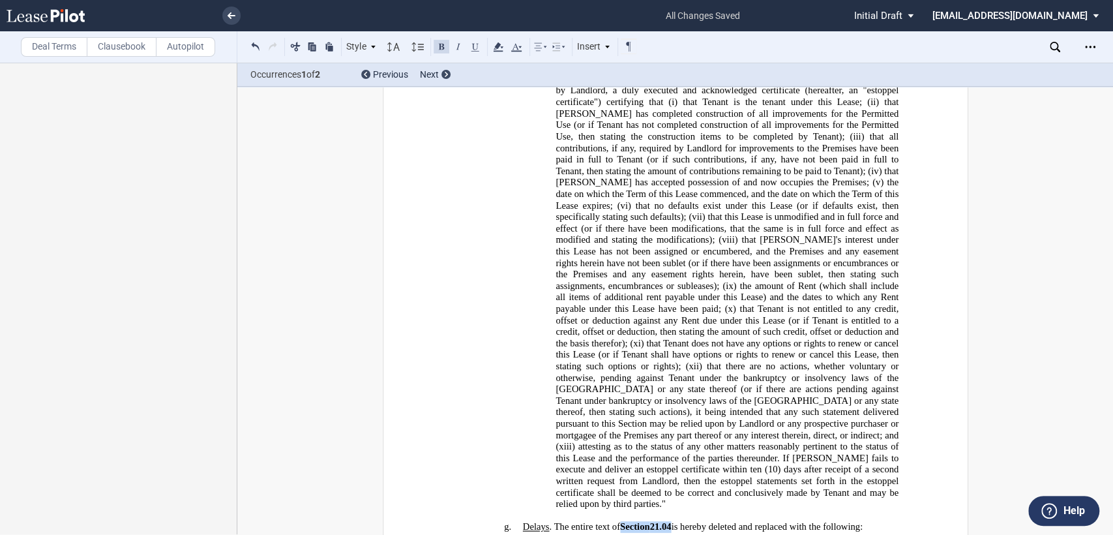
drag, startPoint x: 619, startPoint y: 487, endPoint x: 671, endPoint y: 485, distance: 51.6
click at [671, 521] on span "Delays . The entire text of Section 21.04 is hereby deleted and replaced with t…" at bounding box center [692, 526] width 340 height 11
click at [439, 43] on button at bounding box center [442, 46] width 16 height 16
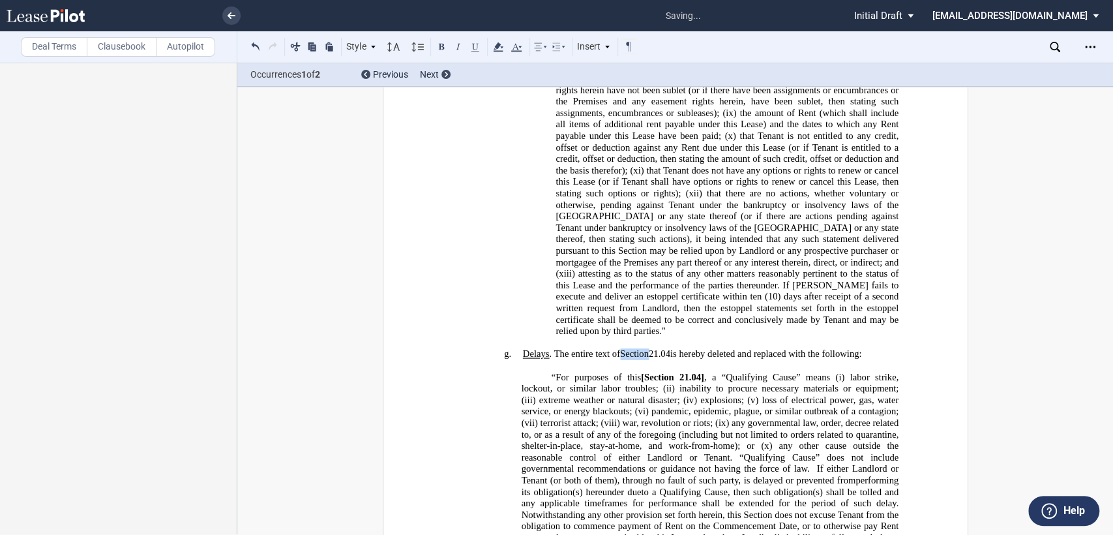
scroll to position [1278, 0]
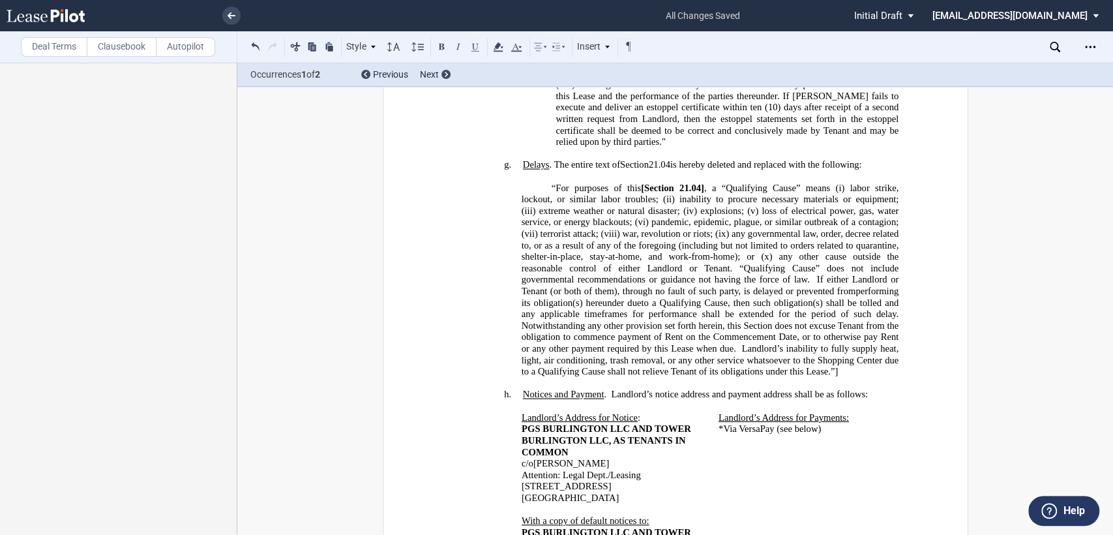
drag, startPoint x: 639, startPoint y: 147, endPoint x: 684, endPoint y: 151, distance: 44.5
click at [641, 182] on span "“For purposes of this [Section 21.04] , a “Qualifying Cause” means (i) labor st…" at bounding box center [712, 279] width 382 height 194
click at [659, 182] on span "Section" at bounding box center [648, 187] width 30 height 11
click at [684, 182] on span "21.04]" at bounding box center [675, 187] width 25 height 11
drag, startPoint x: 633, startPoint y: 145, endPoint x: 684, endPoint y: 143, distance: 50.9
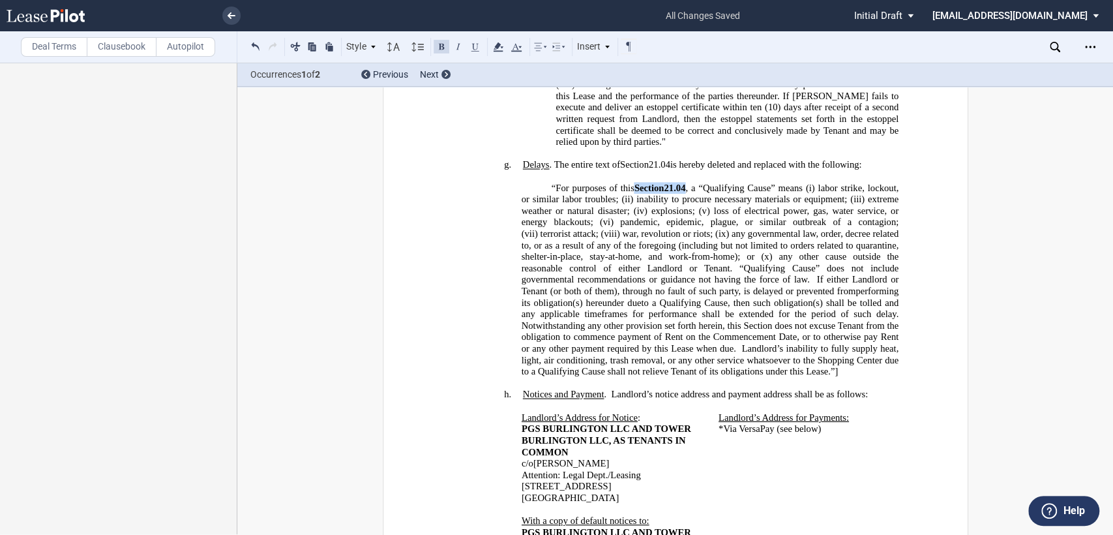
click at [684, 182] on span "“For purposes of this Section 21.04 , a “Qualifying Cause” means (i) labor stri…" at bounding box center [712, 279] width 382 height 194
click at [443, 46] on button at bounding box center [442, 46] width 16 height 16
click at [859, 323] on p "“For purposes of this Section 21.04 , a “Qualifying Cause” means (i) labor stri…" at bounding box center [710, 279] width 378 height 195
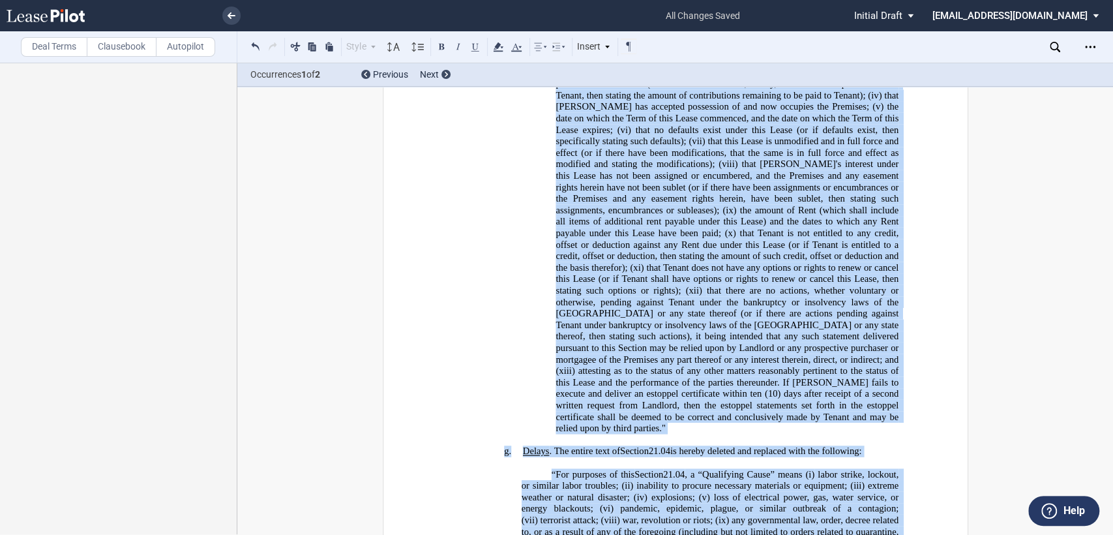
scroll to position [1207, 0]
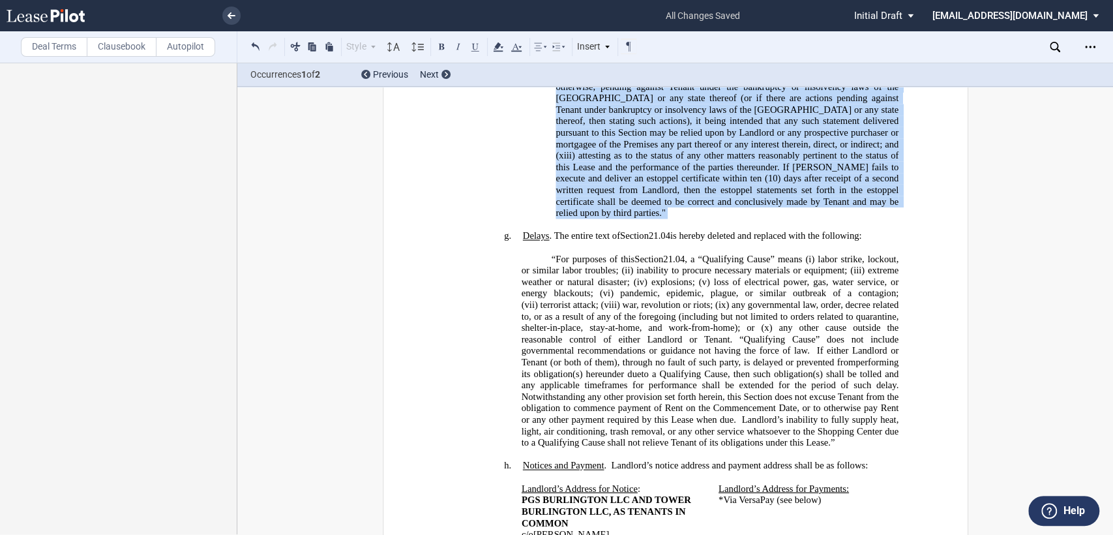
drag, startPoint x: 541, startPoint y: 249, endPoint x: 789, endPoint y: 180, distance: 256.5
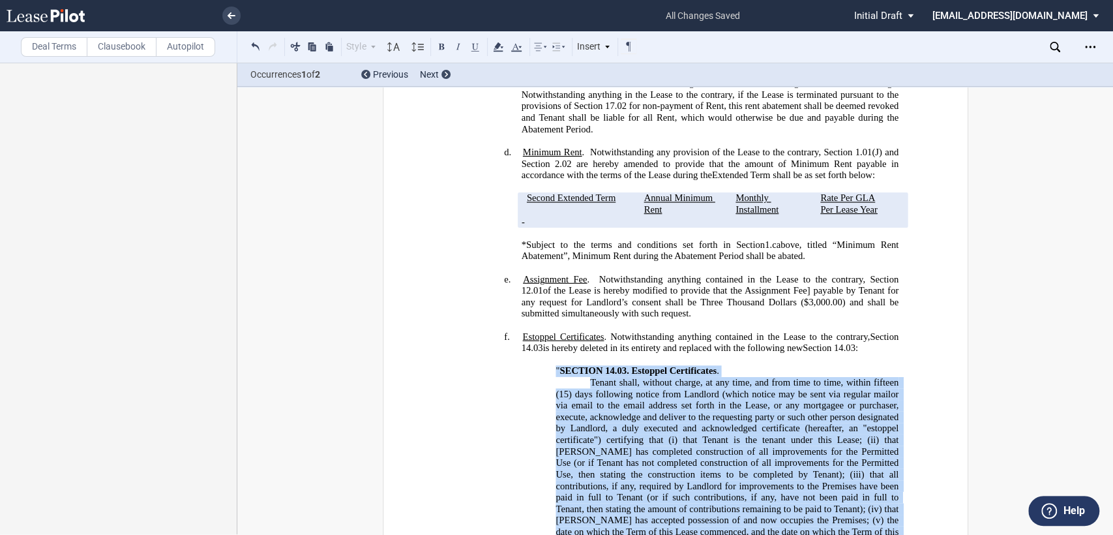
scroll to position [555, 0]
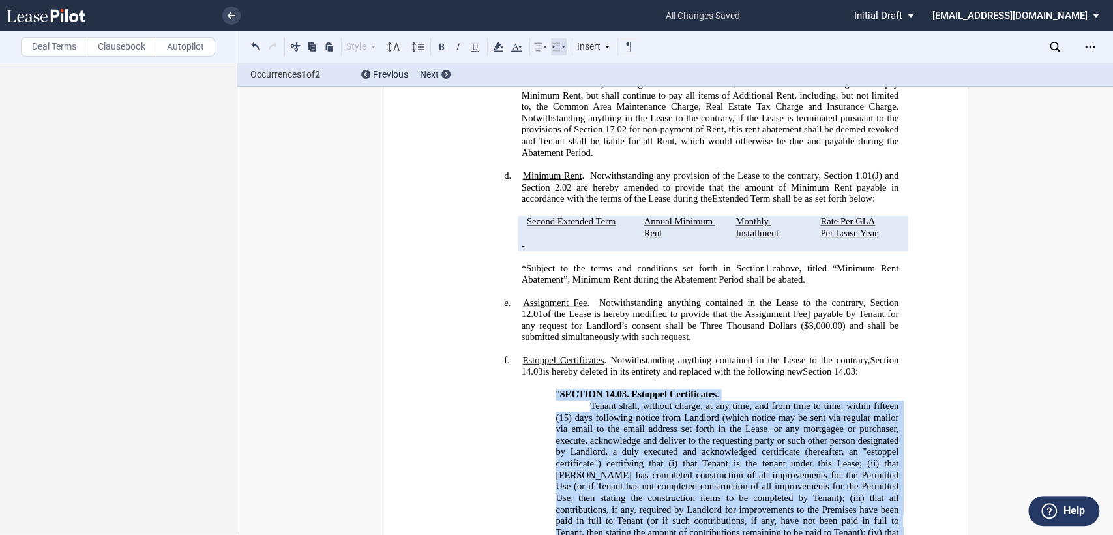
click at [564, 45] on icon at bounding box center [559, 47] width 16 height 16
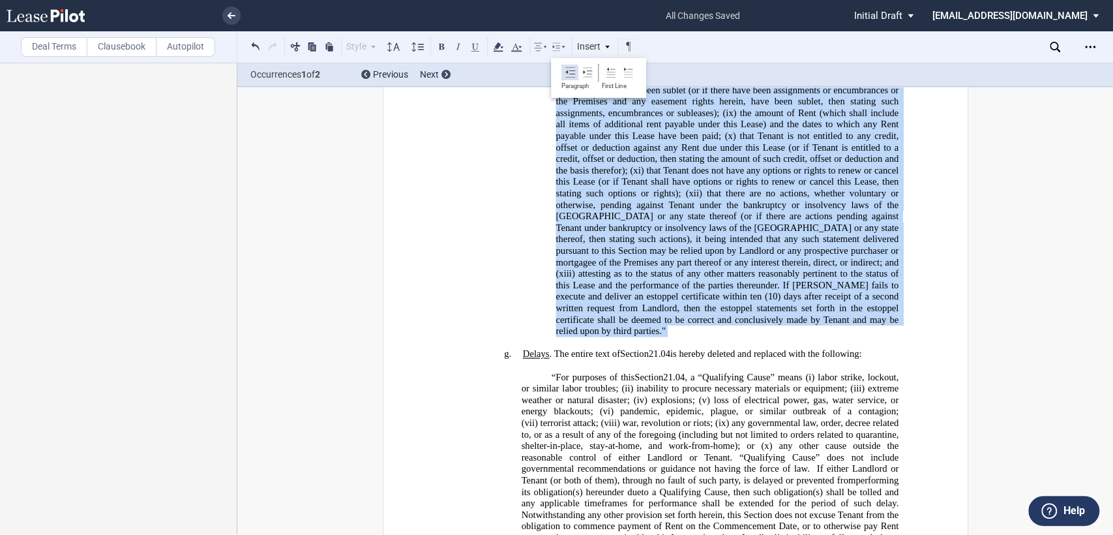
click at [564, 72] on button at bounding box center [570, 73] width 16 height 16
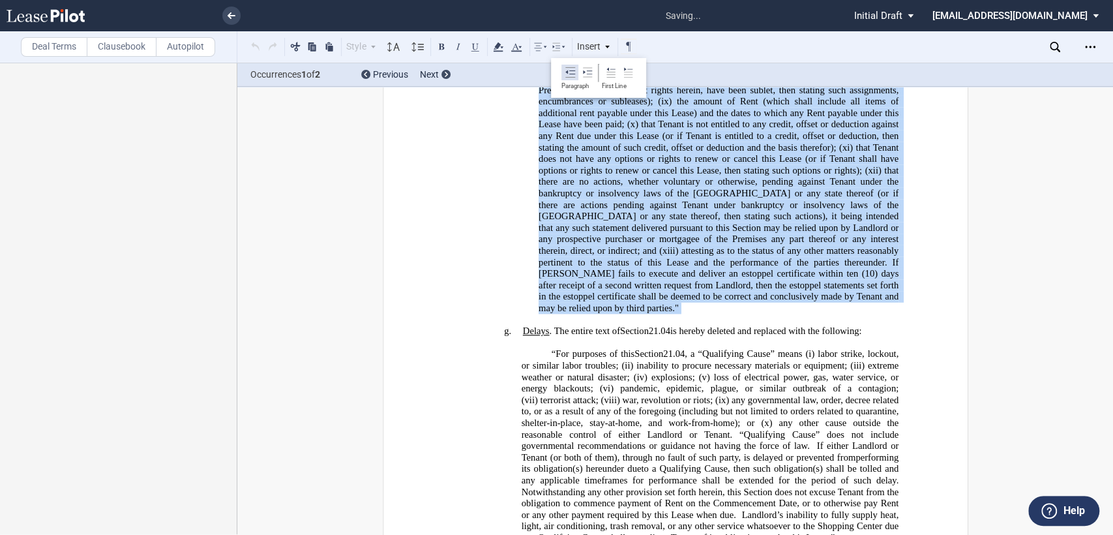
click at [564, 72] on button at bounding box center [570, 73] width 16 height 16
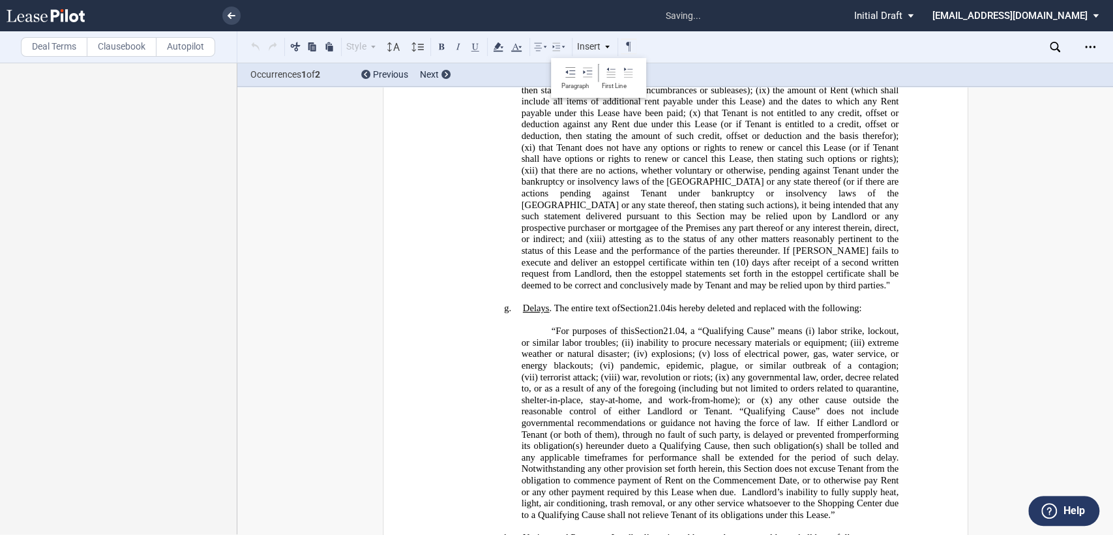
click at [665, 291] on p "﻿" at bounding box center [675, 297] width 446 height 12
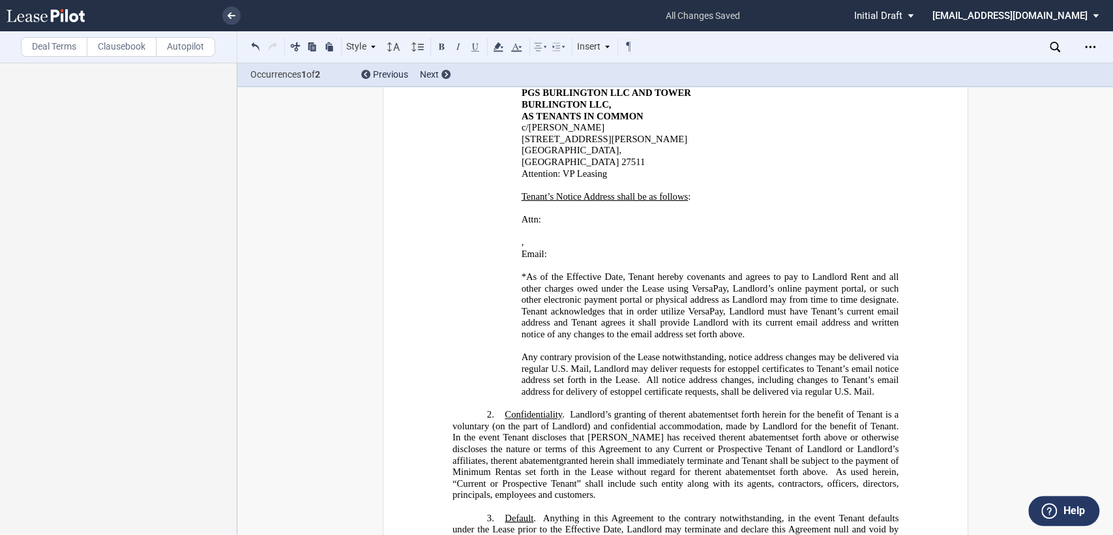
scroll to position [1669, 0]
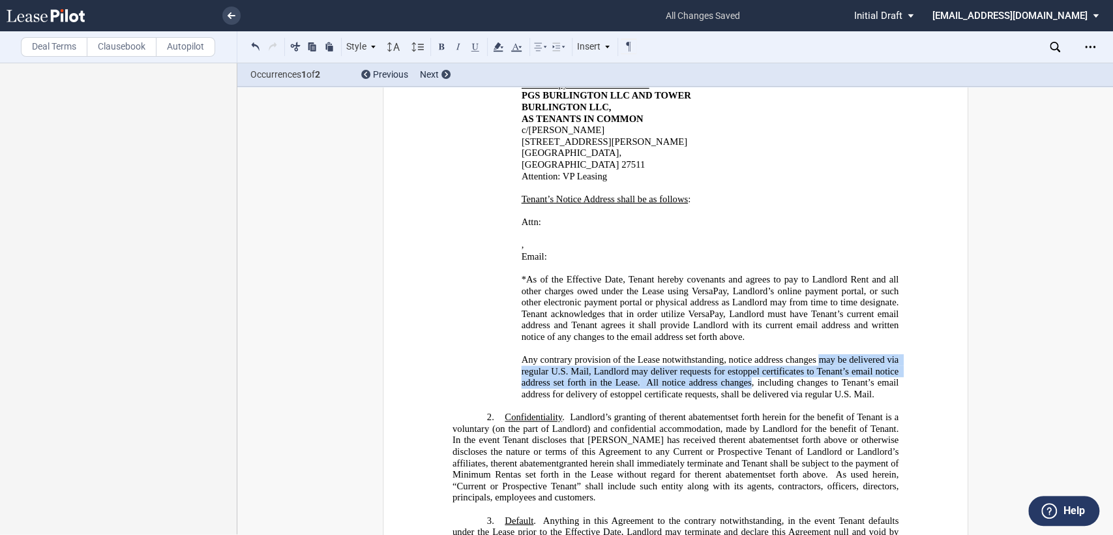
drag, startPoint x: 814, startPoint y: 277, endPoint x: 748, endPoint y: 300, distance: 70.6
click at [748, 354] on span "Any contrary provision of the Lease notwithstanding, notice address changes may…" at bounding box center [711, 376] width 380 height 45
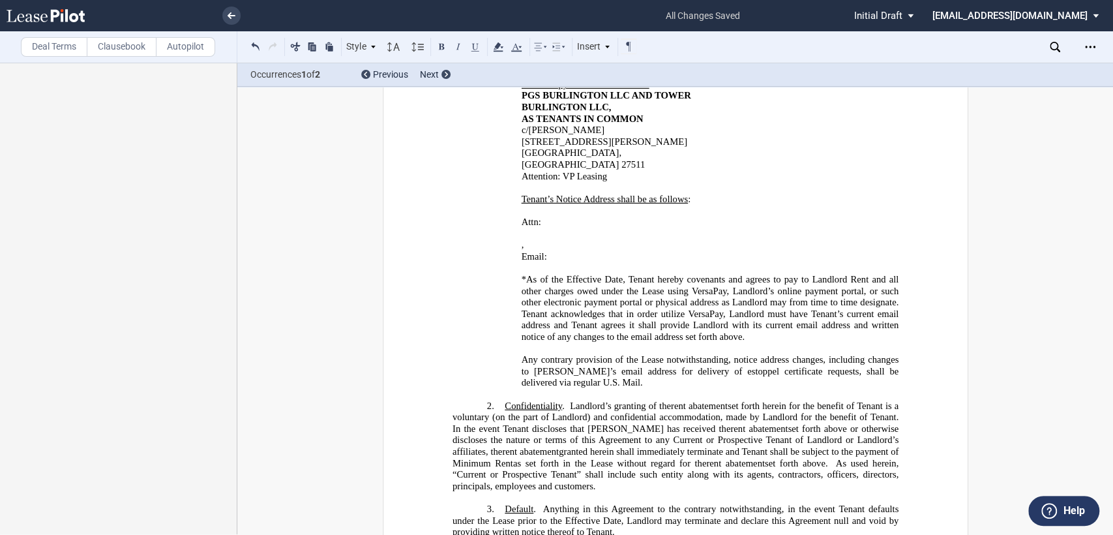
click at [731, 354] on span "Any contrary provision of the Lease notwithstanding, notice address changes" at bounding box center [672, 359] width 302 height 11
click at [826, 354] on span ", including changes to Tenant’s email address for delivery of estoppel certific…" at bounding box center [711, 371] width 380 height 34
click at [624, 354] on p "Any contrary provision of the Lease notwithstanding, all notice address changes…" at bounding box center [710, 371] width 378 height 35
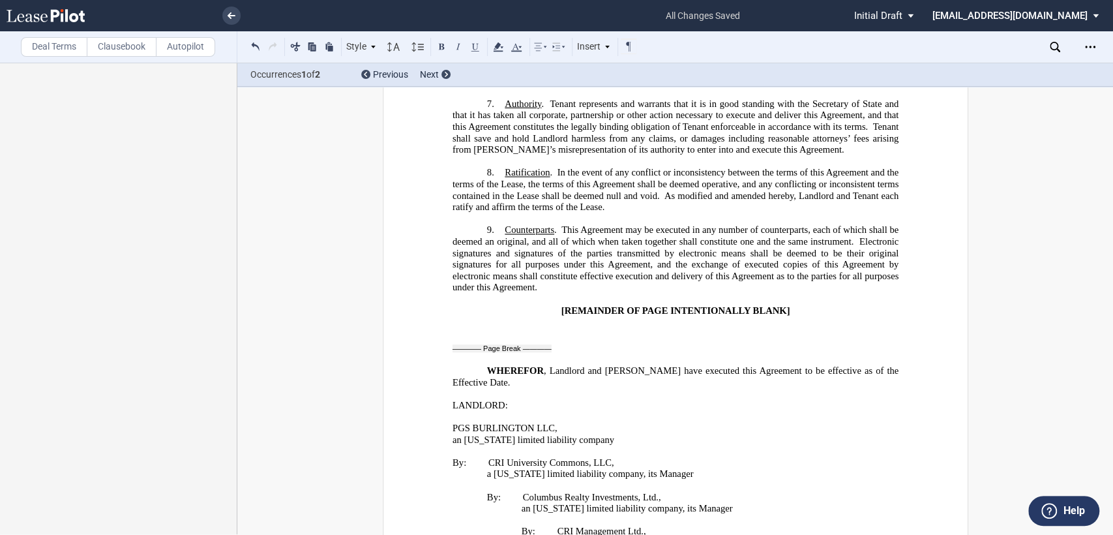
scroll to position [2466, 0]
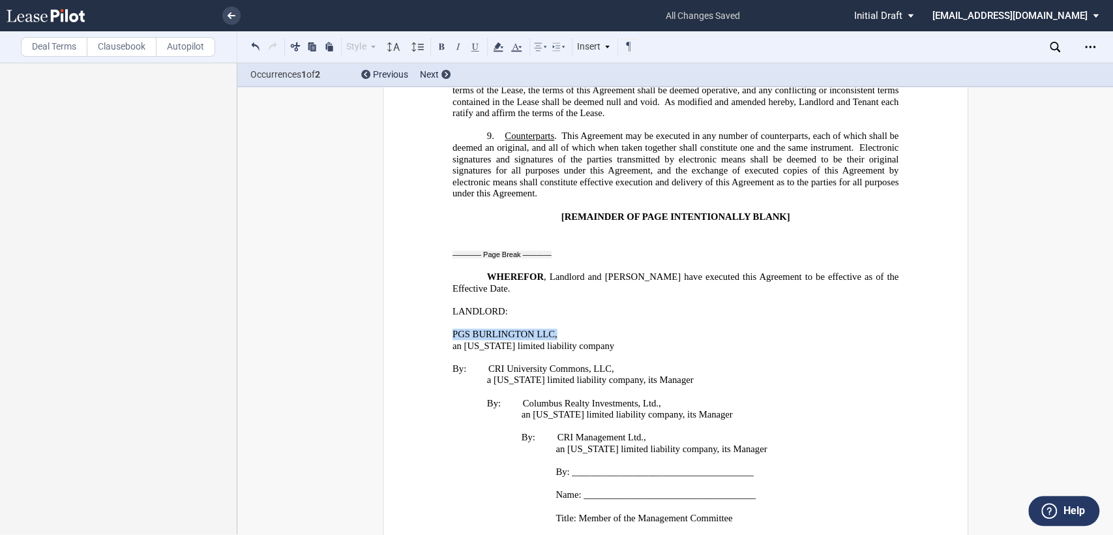
drag, startPoint x: 446, startPoint y: 201, endPoint x: 560, endPoint y: 200, distance: 114.8
click at [444, 48] on button at bounding box center [442, 46] width 16 height 16
click at [509, 306] on p "LANDLORD:" at bounding box center [675, 312] width 446 height 12
click at [501, 306] on span "LANDLORD:" at bounding box center [479, 311] width 55 height 11
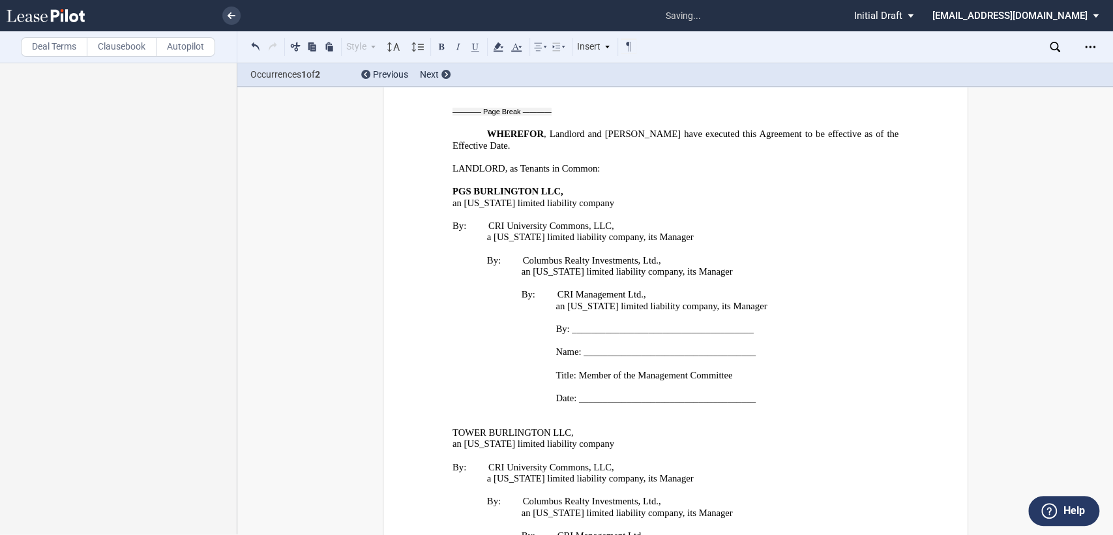
scroll to position [2611, 0]
drag, startPoint x: 449, startPoint y: 282, endPoint x: 567, endPoint y: 284, distance: 118.7
click at [567, 425] on span "TOWER BURLINGTON LLC," at bounding box center [512, 430] width 121 height 11
click at [438, 41] on button at bounding box center [442, 46] width 16 height 16
click at [679, 437] on p "an Ohio limited liability company" at bounding box center [693, 443] width 412 height 12
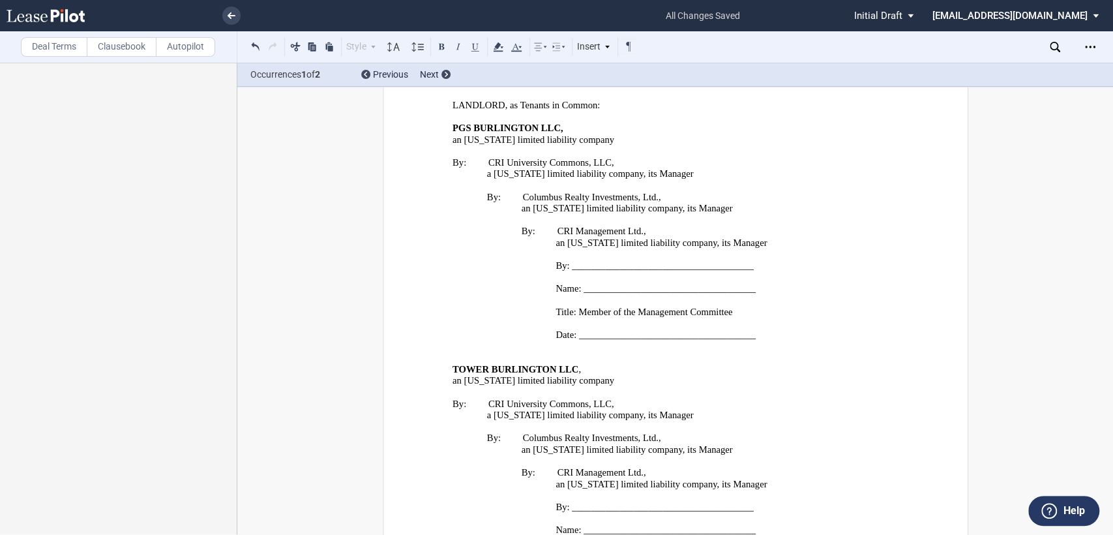
scroll to position [2756, 0]
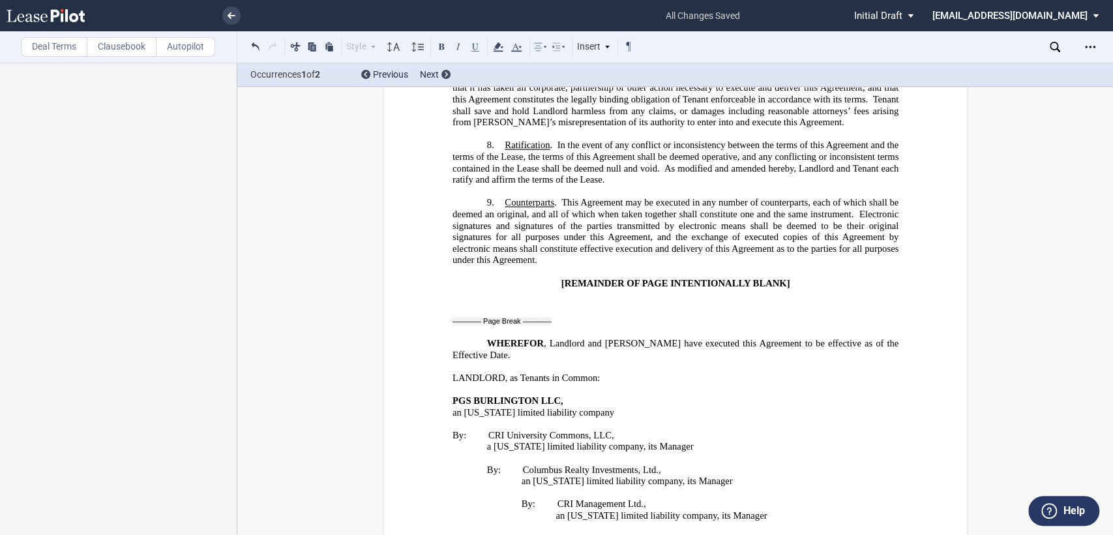
scroll to position [2397, 0]
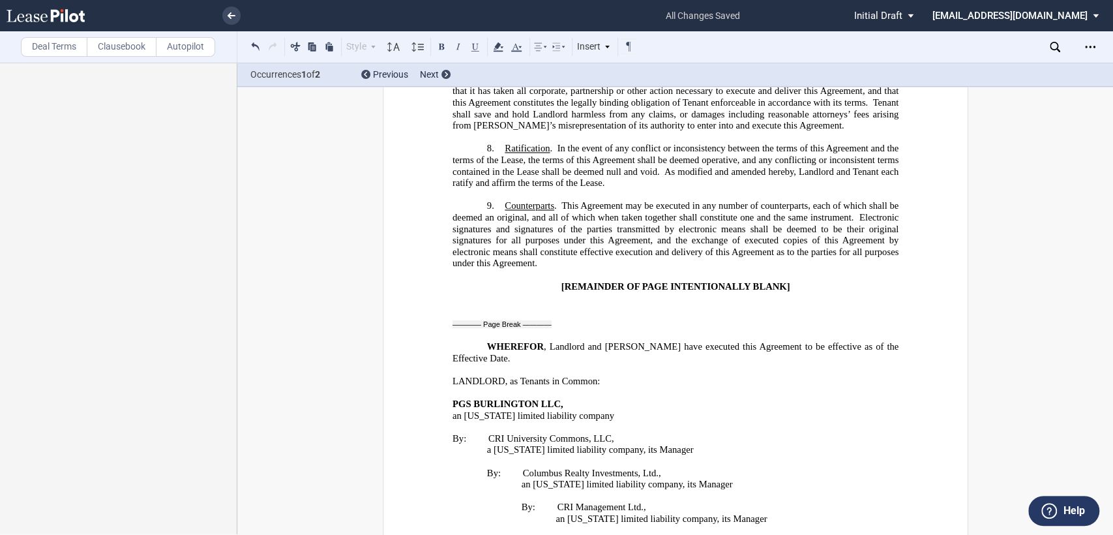
click at [49, 44] on label "Deal Terms" at bounding box center [54, 47] width 67 height 20
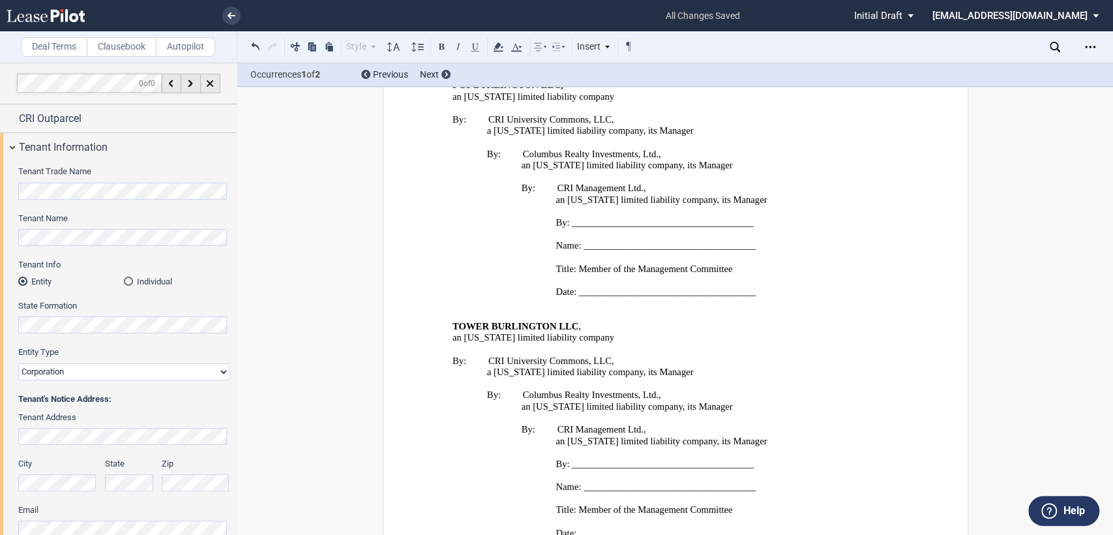
scroll to position [2759, 0]
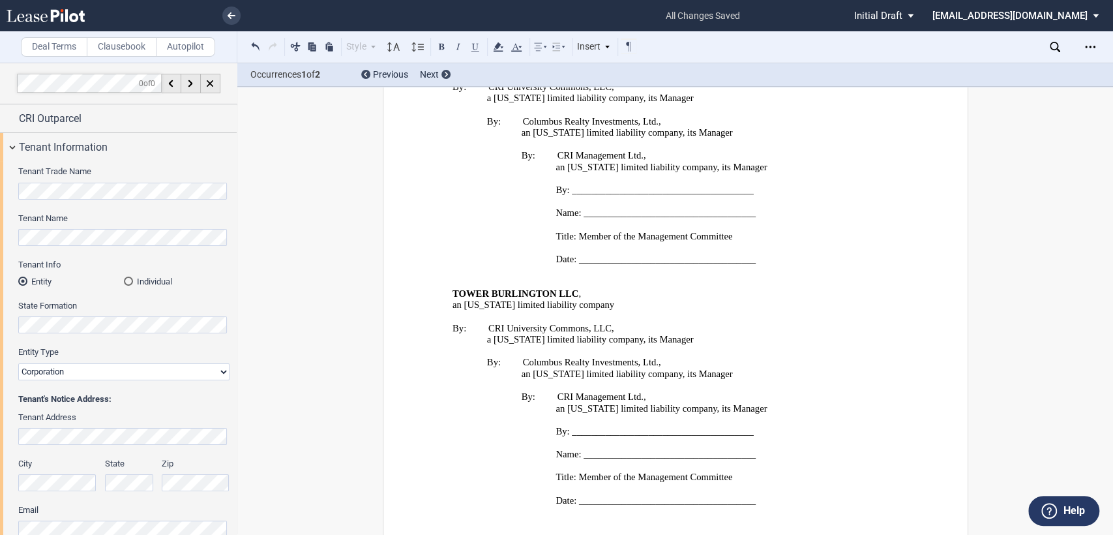
drag, startPoint x: 449, startPoint y: 462, endPoint x: 584, endPoint y: 472, distance: 135.4
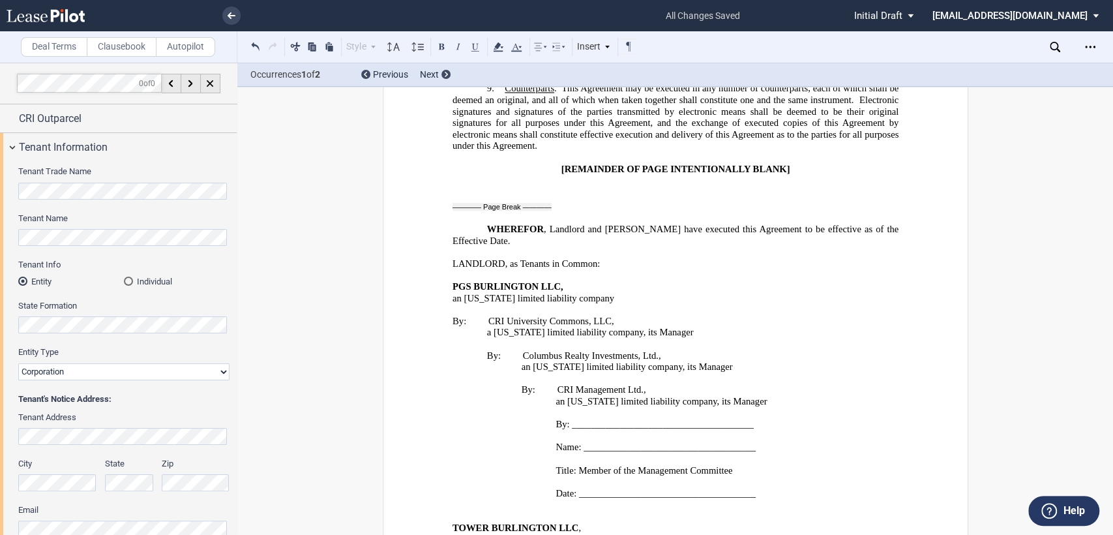
scroll to position [2520, 0]
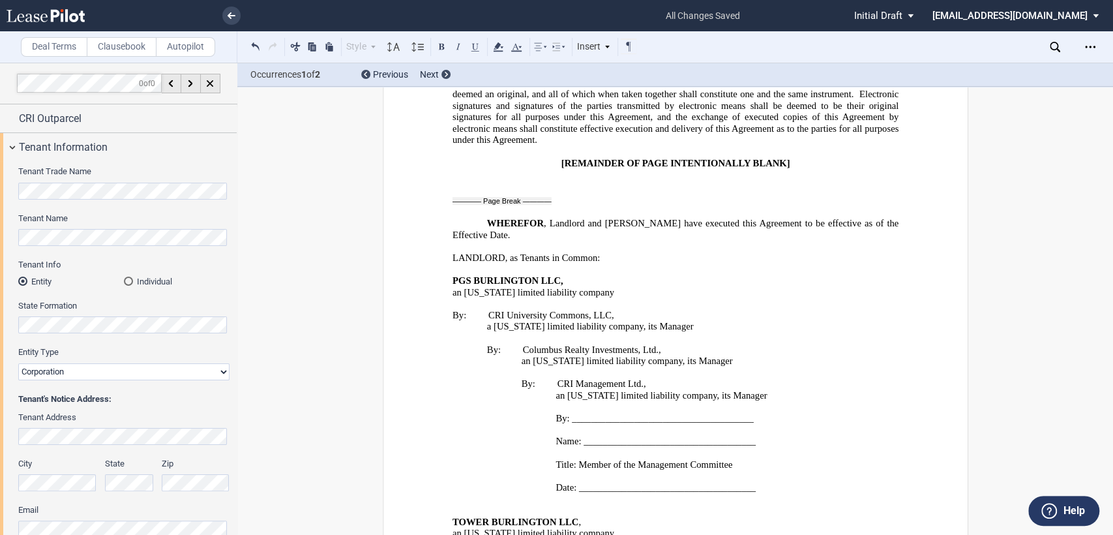
click at [731, 459] on p "Title: Member of the Management Committee" at bounding box center [727, 465] width 343 height 12
drag, startPoint x: 577, startPoint y: 320, endPoint x: 626, endPoint y: 320, distance: 48.9
click at [626, 459] on span "Title: Member of the" at bounding box center [596, 464] width 80 height 11
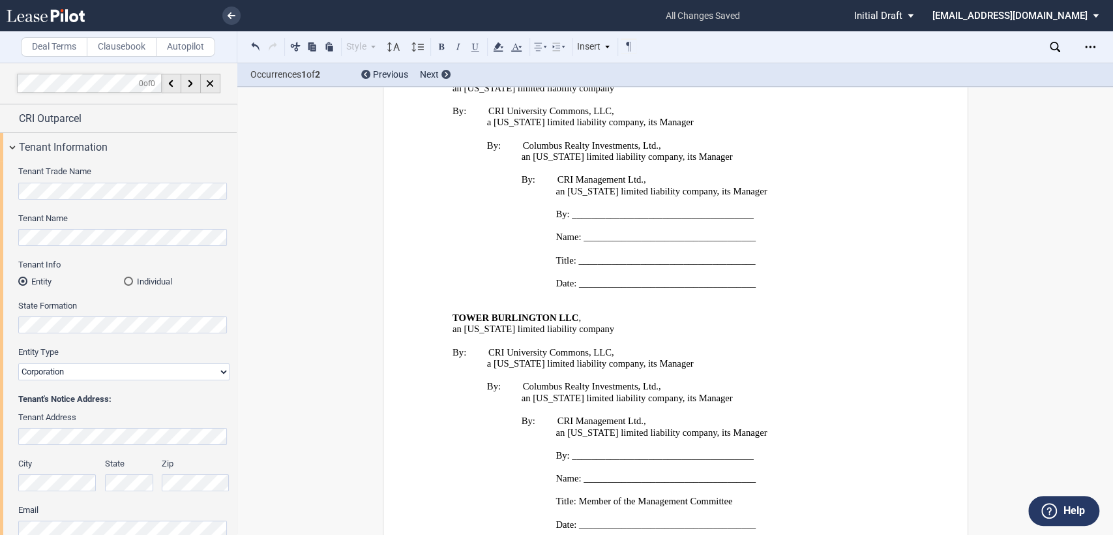
scroll to position [2748, 0]
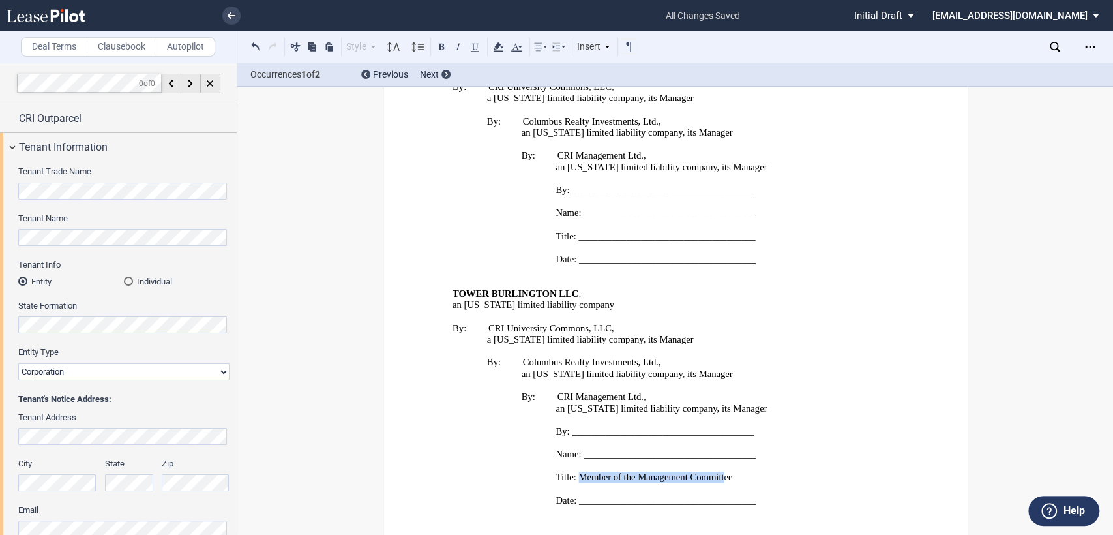
drag, startPoint x: 577, startPoint y: 318, endPoint x: 722, endPoint y: 318, distance: 145.5
click at [722, 472] on span "Title: Member of the Management Committee" at bounding box center [644, 477] width 177 height 11
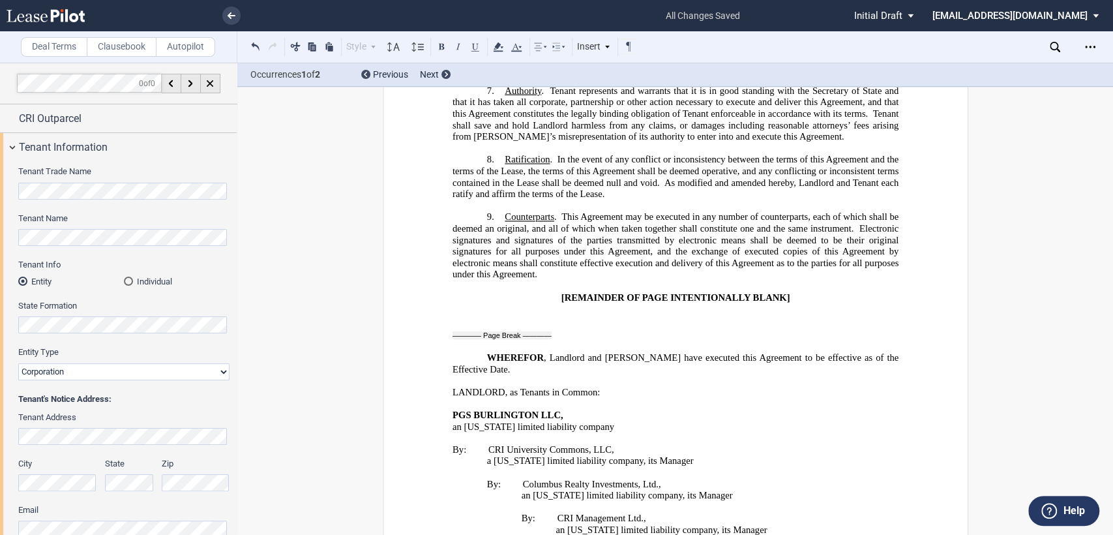
click at [532, 534] on p at bounding box center [675, 542] width 446 height 12
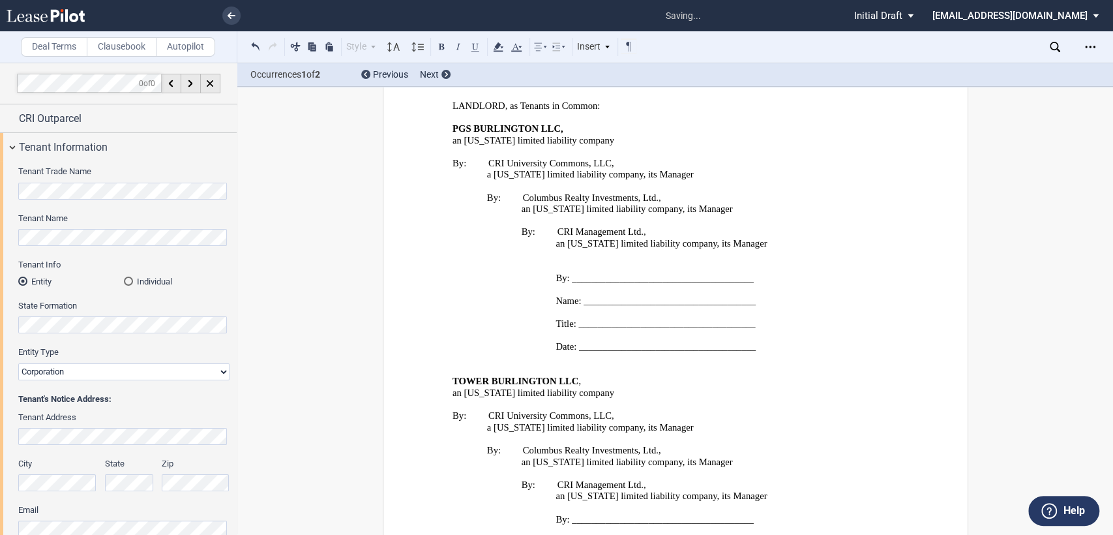
scroll to position [2676, 0]
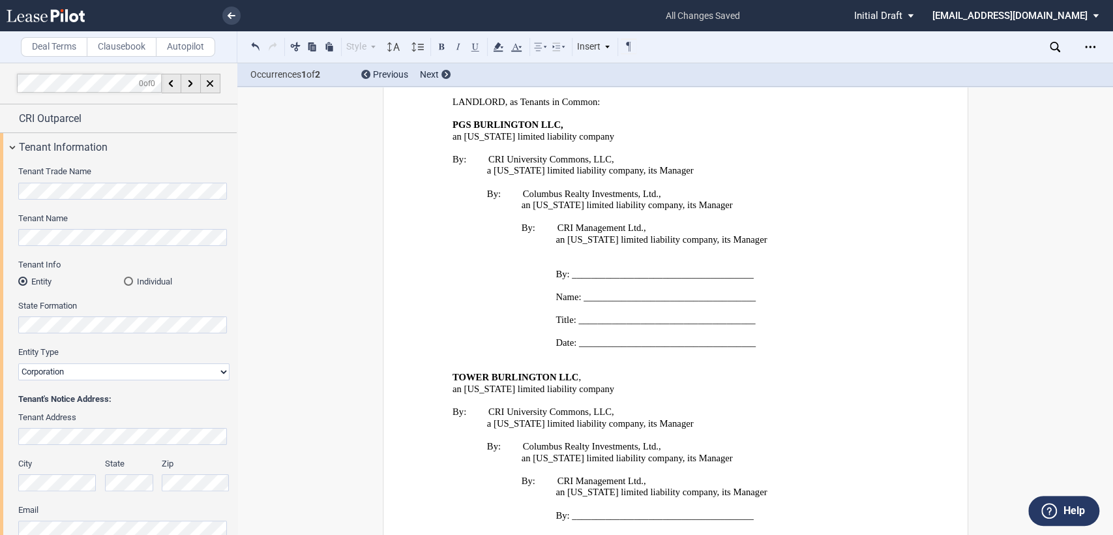
click at [751, 338] on span "Date: _____________________________________" at bounding box center [656, 343] width 200 height 11
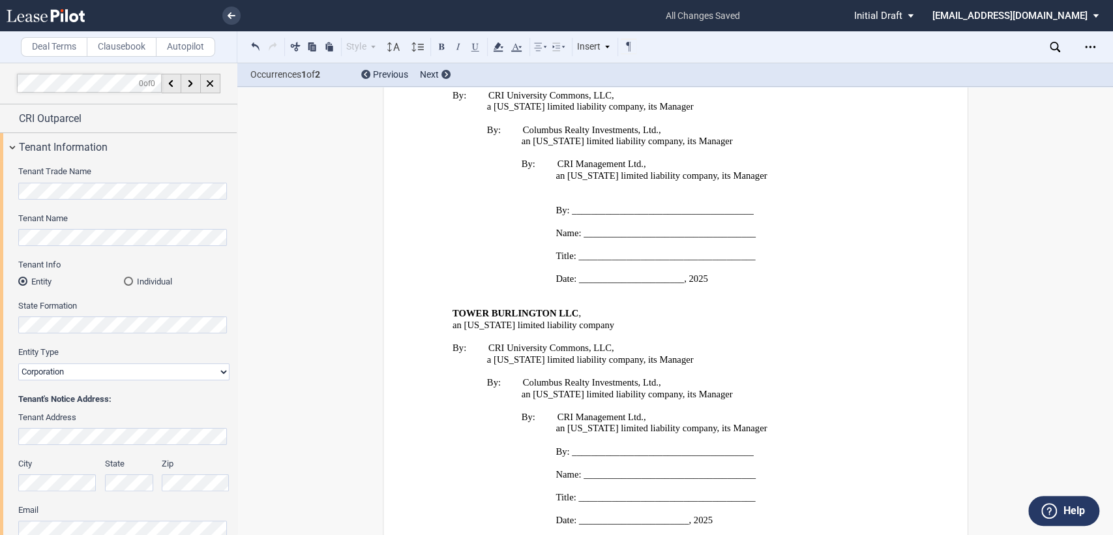
scroll to position [2759, 0]
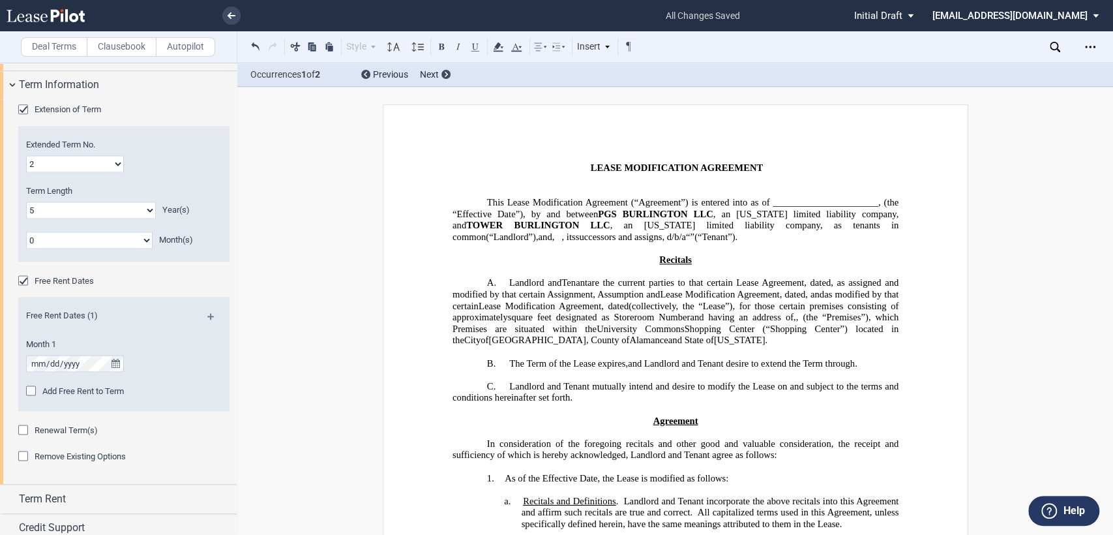
scroll to position [1217, 0]
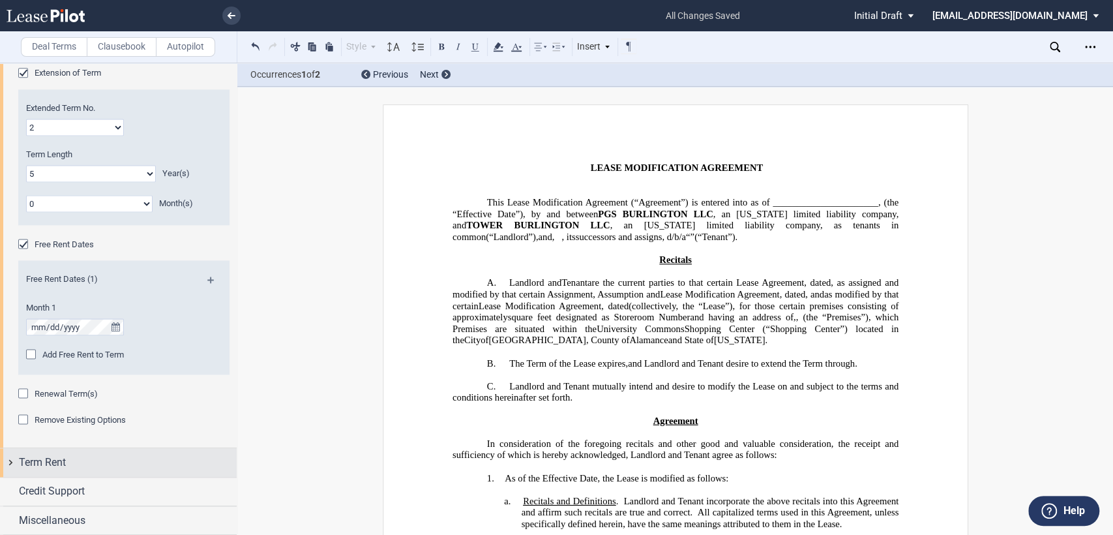
click at [11, 462] on div "Term Rent" at bounding box center [118, 462] width 237 height 28
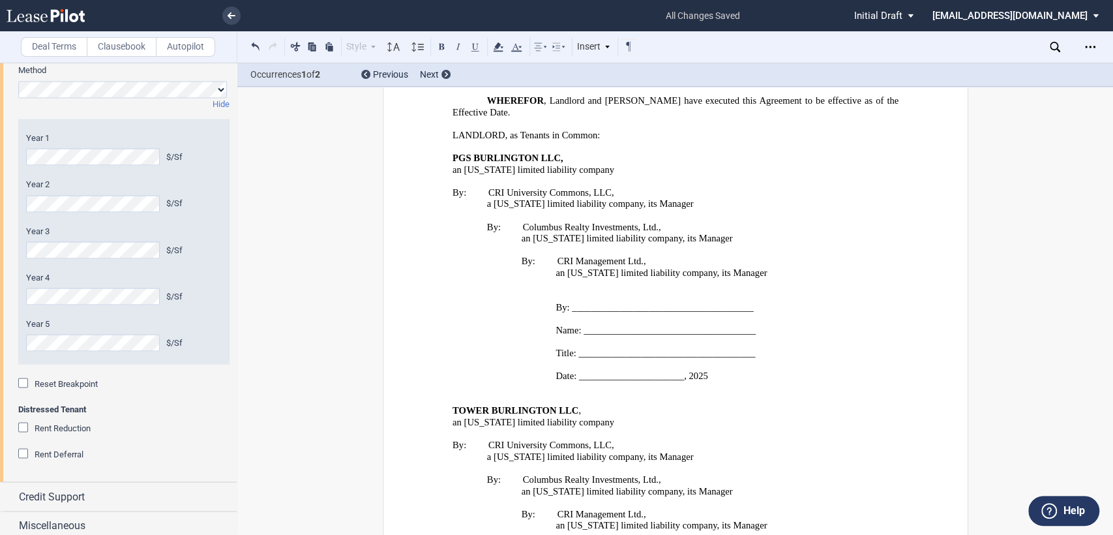
scroll to position [2682, 0]
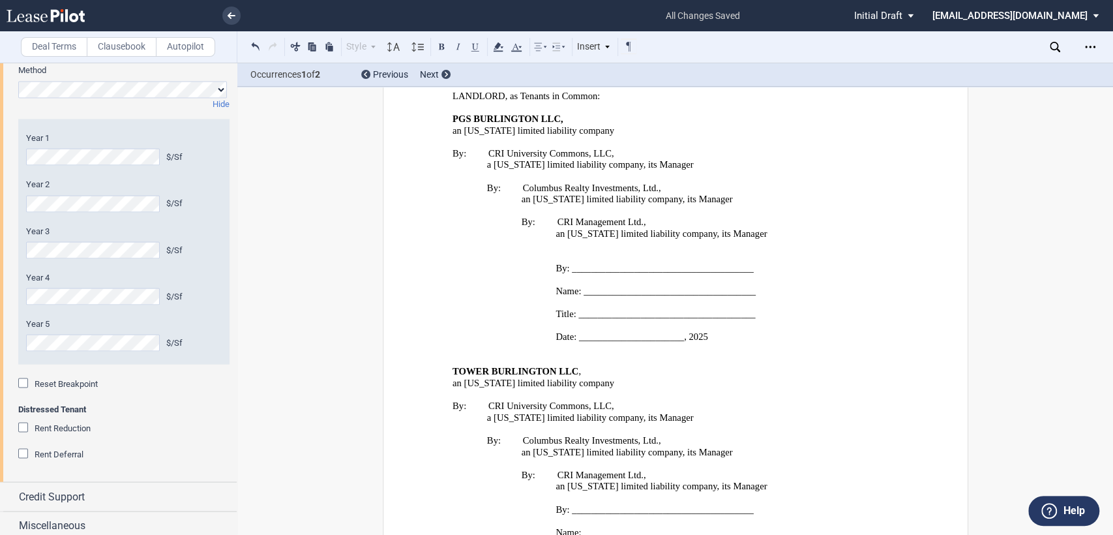
click at [551, 348] on span "PGS BURLINGTON LLC, an Ohio limited liability company By: CRI University Common…" at bounding box center [675, 348] width 446 height 471
click at [543, 492] on p at bounding box center [675, 498] width 446 height 12
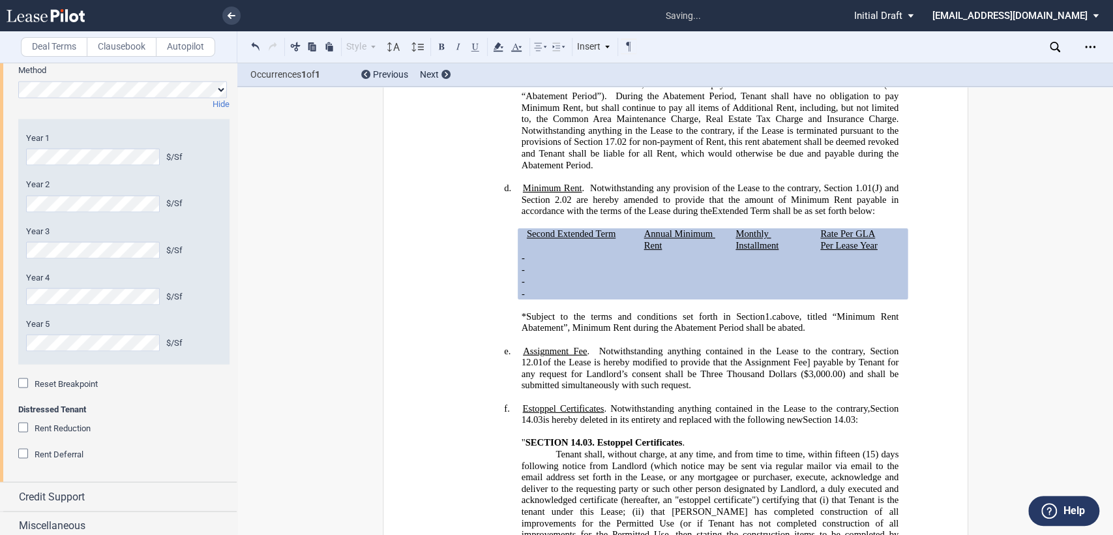
scroll to position [1657, 0]
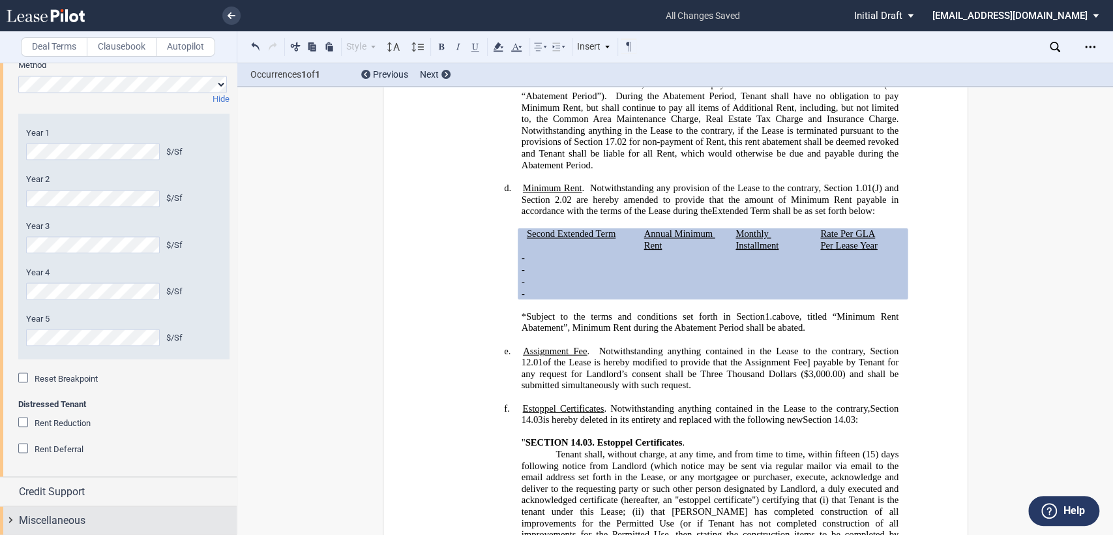
click at [10, 517] on div "Miscellaneous" at bounding box center [118, 520] width 237 height 28
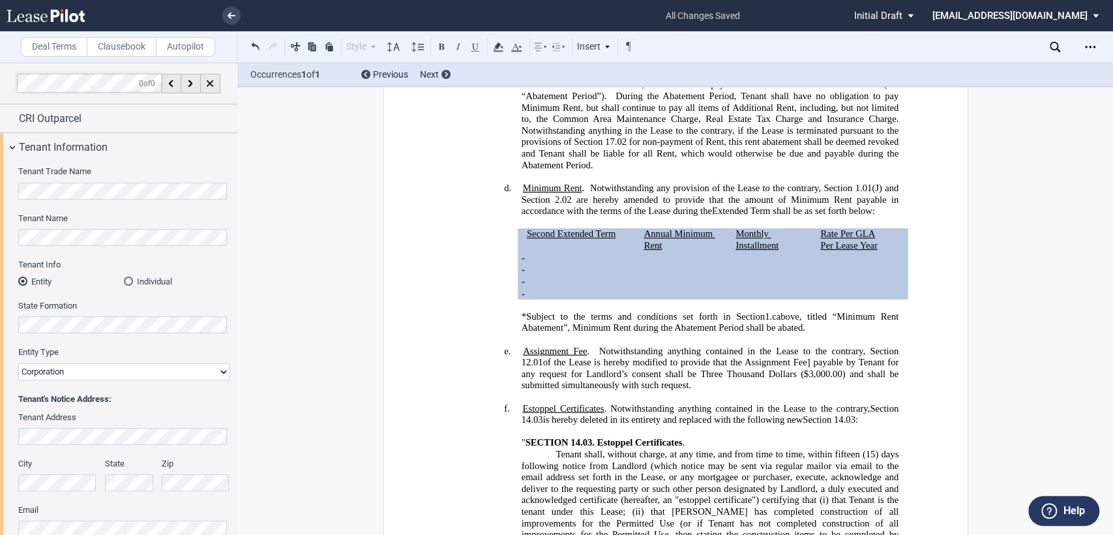
scroll to position [0, 0]
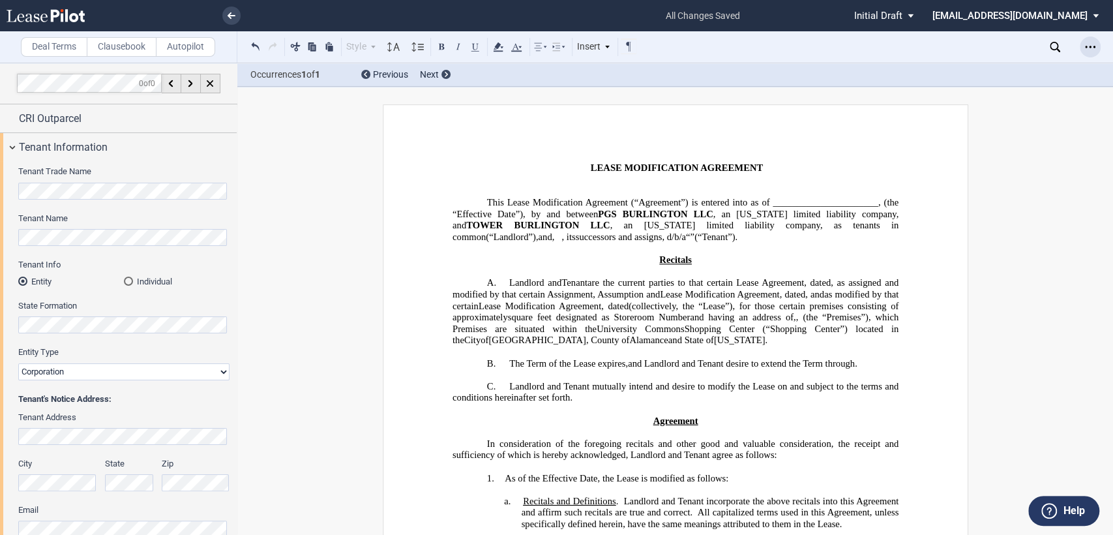
click at [1091, 48] on icon "Open Lease options menu" at bounding box center [1090, 47] width 10 height 10
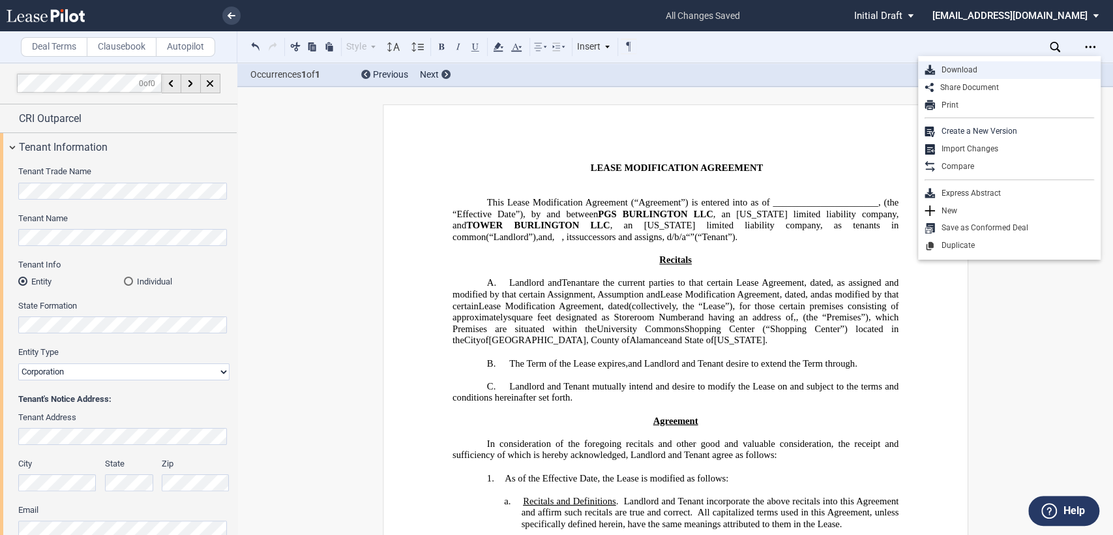
click at [970, 68] on div "Download" at bounding box center [1014, 70] width 159 height 11
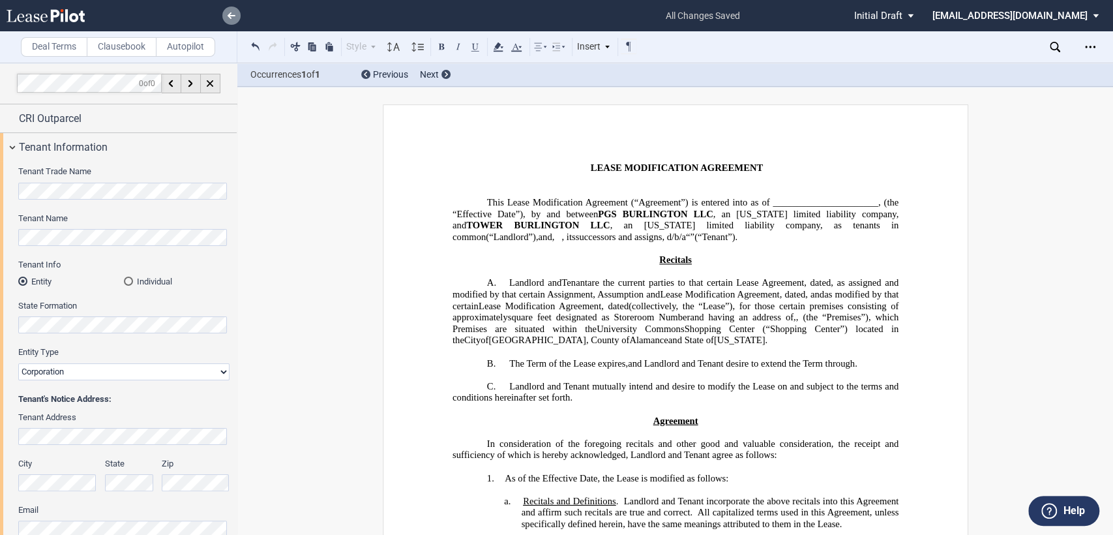
click at [234, 10] on link at bounding box center [231, 16] width 18 height 18
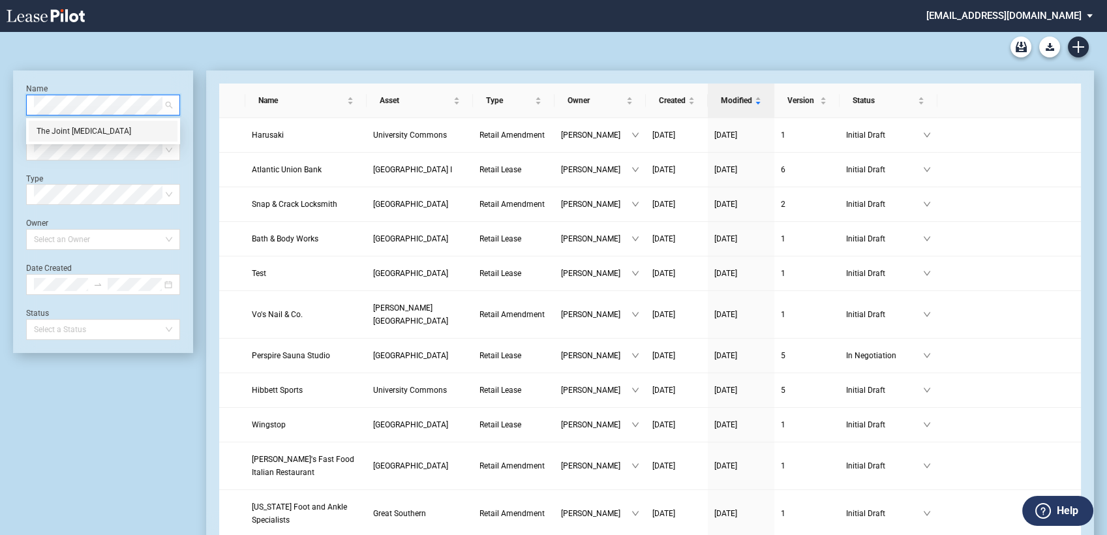
click at [79, 136] on div "The Joint [MEDICAL_DATA]" at bounding box center [103, 131] width 133 height 13
click at [1001, 16] on md-select "amcgeehan@castoinfo.com Change Password 2-Factor Authentication Form Management…" at bounding box center [1014, 14] width 179 height 29
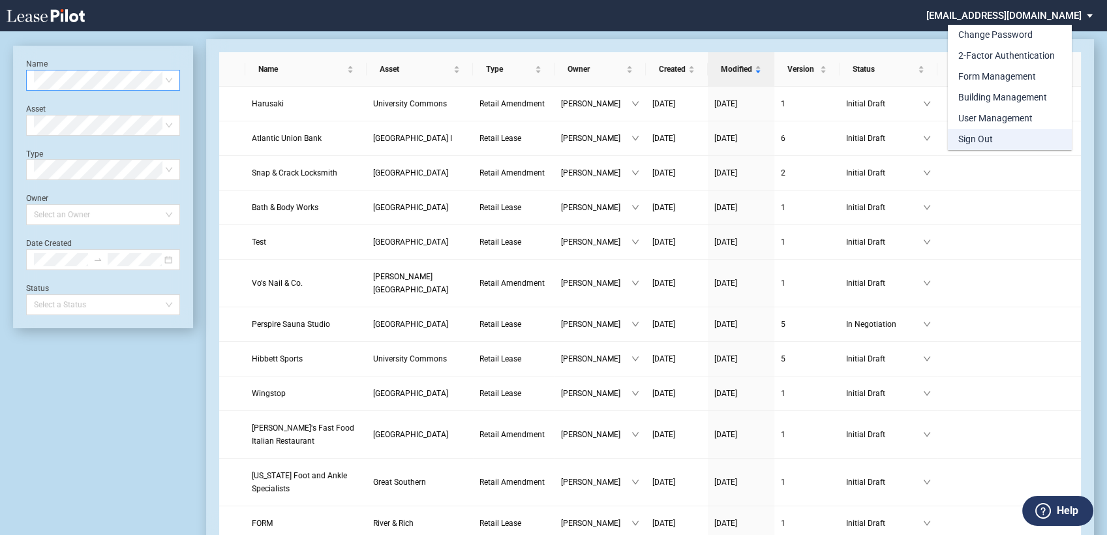
click at [982, 136] on div "Sign Out" at bounding box center [975, 139] width 35 height 13
